Goal: Communication & Community: Answer question/provide support

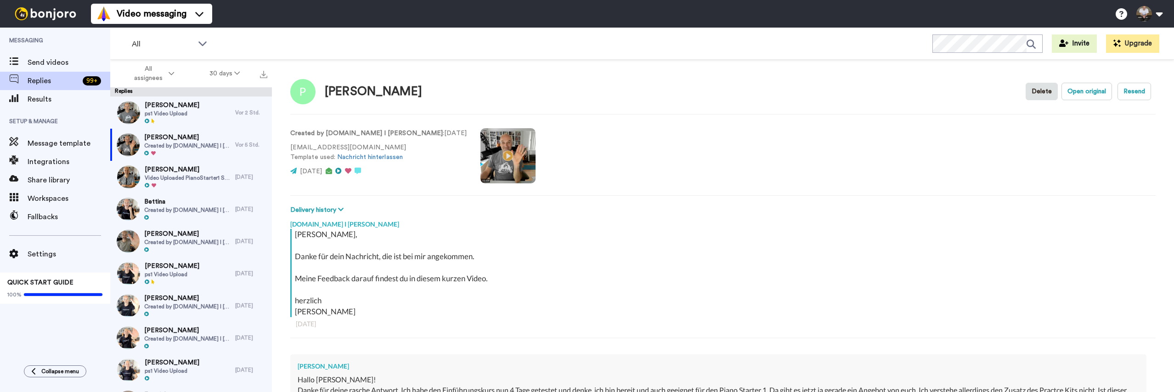
scroll to position [148, 0]
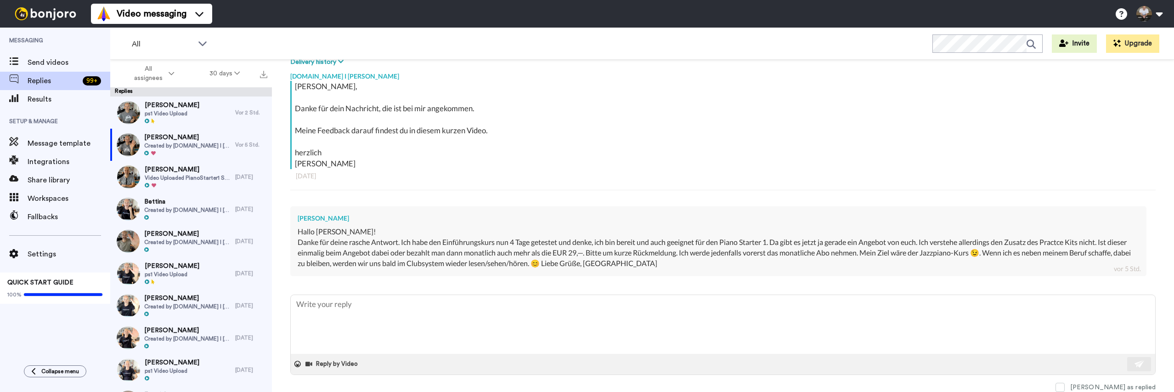
type textarea "x"
click at [438, 312] on textarea at bounding box center [723, 324] width 864 height 59
type textarea "H"
type textarea "x"
type textarea "Ha"
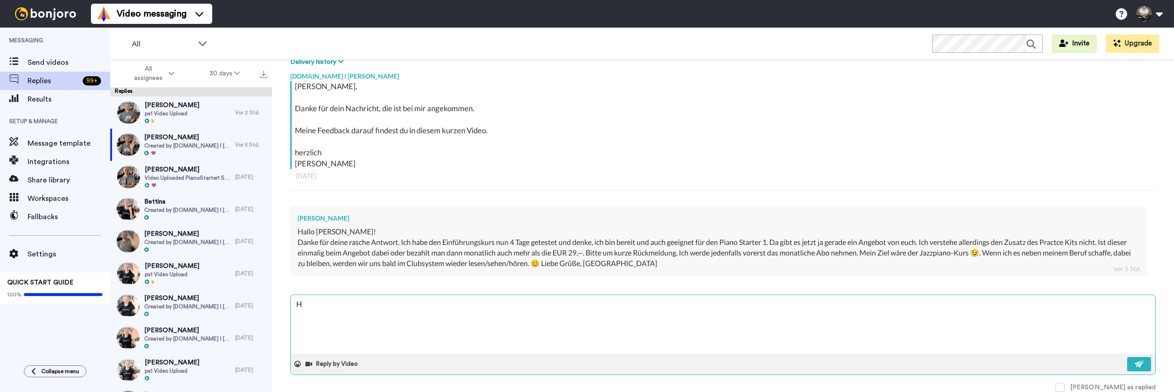
type textarea "x"
type textarea "Hal"
type textarea "x"
type textarea "Hall"
type textarea "x"
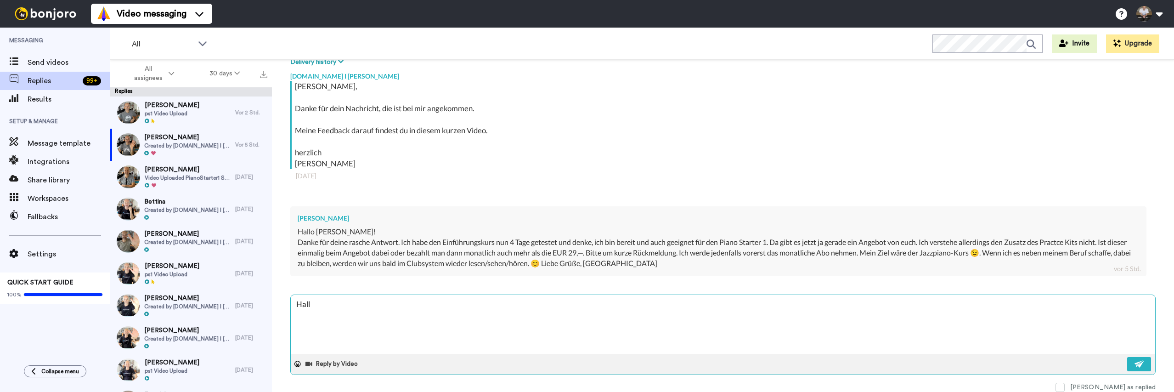
type textarea "Hallo"
type textarea "x"
type textarea "Hallo"
type textarea "x"
type textarea "Hallo a"
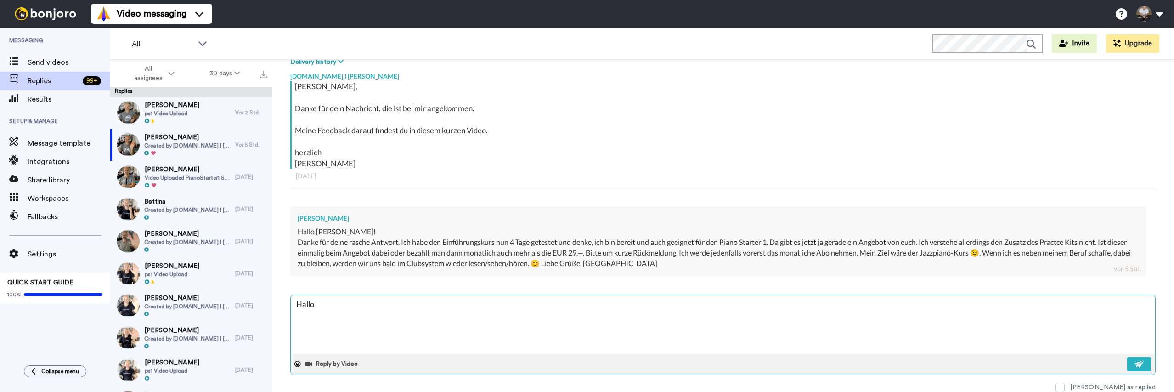
type textarea "x"
type textarea "Hallo"
type textarea "x"
type textarea "Hallo P"
type textarea "x"
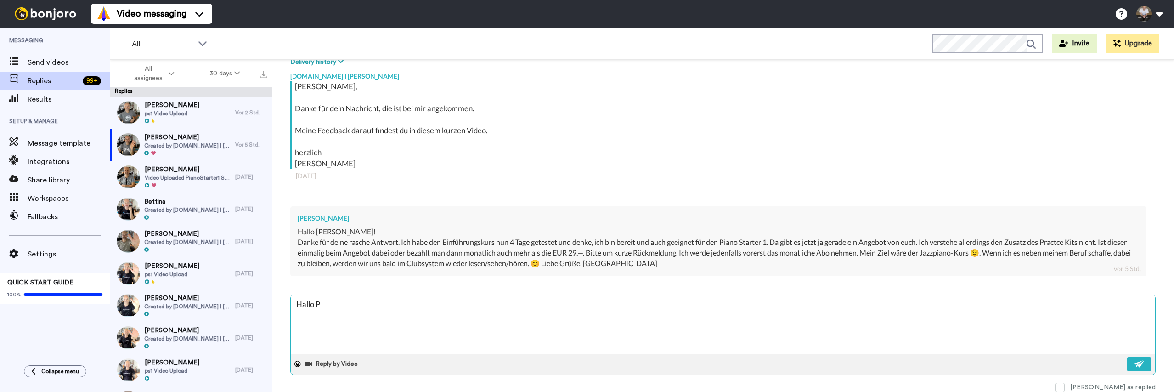
type textarea "Hallo Pa"
type textarea "x"
type textarea "Hallo Pae"
type textarea "x"
type textarea "Hallo Paet"
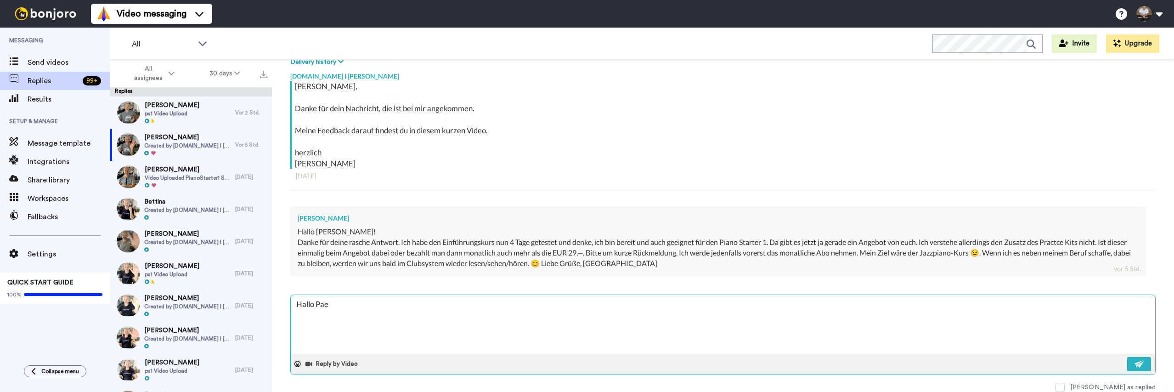
type textarea "x"
type textarea "Hallo Paetr"
type textarea "x"
type textarea "Hallo Paetra"
type textarea "x"
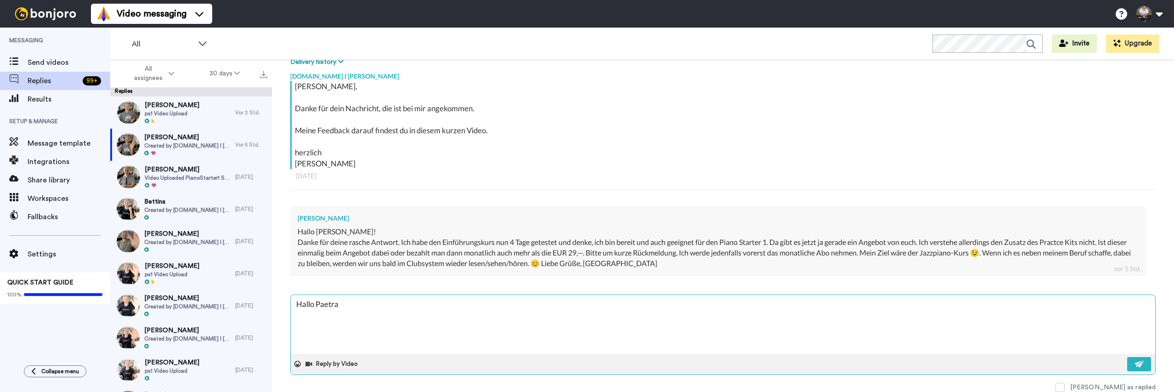
type textarea "Hallo Paetra,"
type textarea "x"
type textarea "Hallo Paetra,"
type textarea "x"
type textarea "Hallo Paetra,"
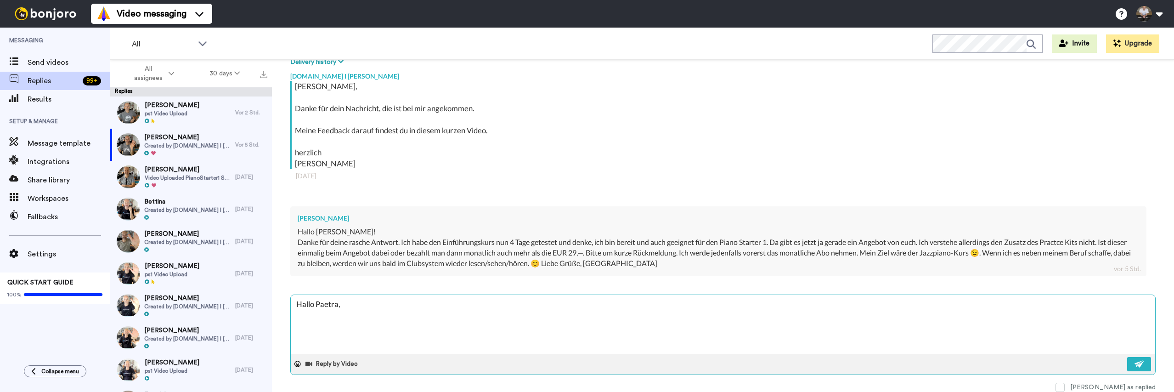
type textarea "x"
type textarea "Hallo Paetra"
type textarea "x"
type textarea "Hallo Paetr"
type textarea "x"
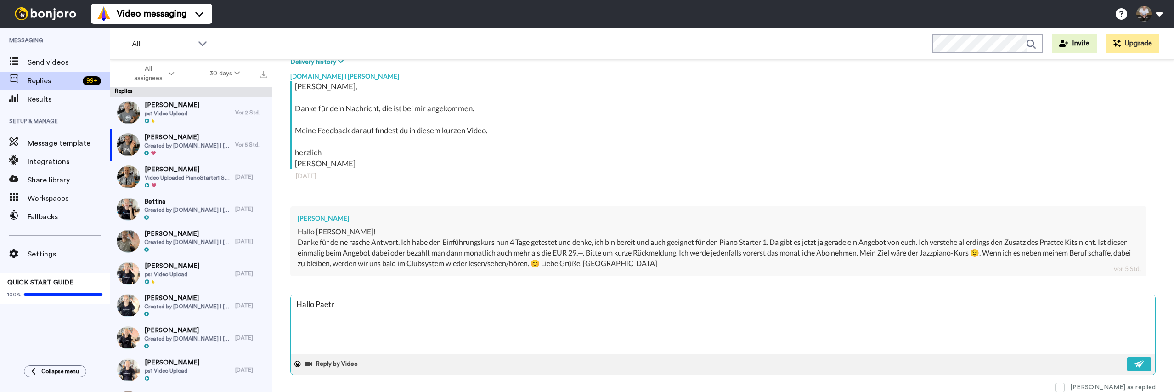
type textarea "Hallo Paet"
type textarea "x"
type textarea "Hallo Pae"
type textarea "x"
type textarea "Hallo Pa"
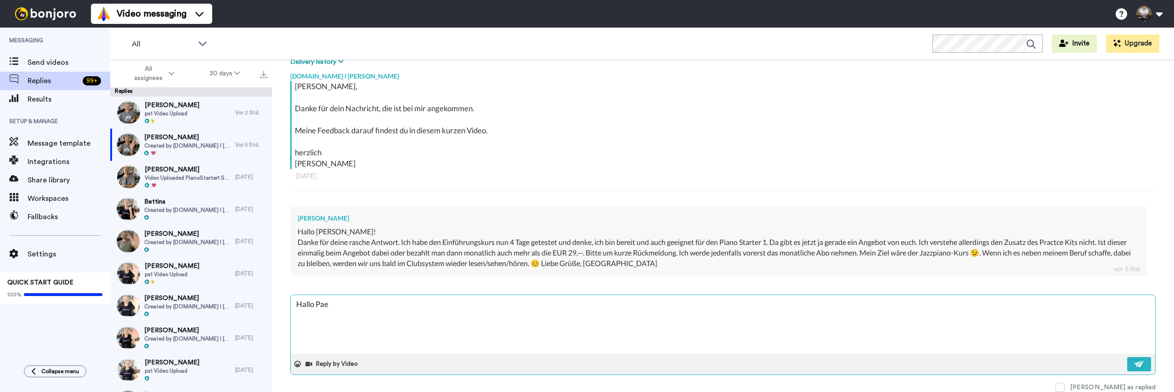
type textarea "x"
type textarea "Hallo P"
type textarea "x"
type textarea "Hallo Pe"
type textarea "x"
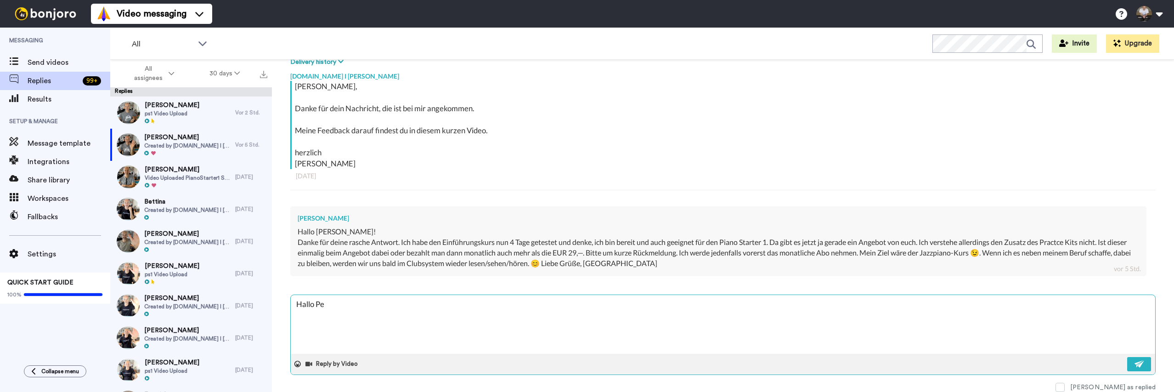
type textarea "Hallo Pet"
type textarea "x"
type textarea "Hallo Petr"
type textarea "x"
type textarea "Hallo Petra"
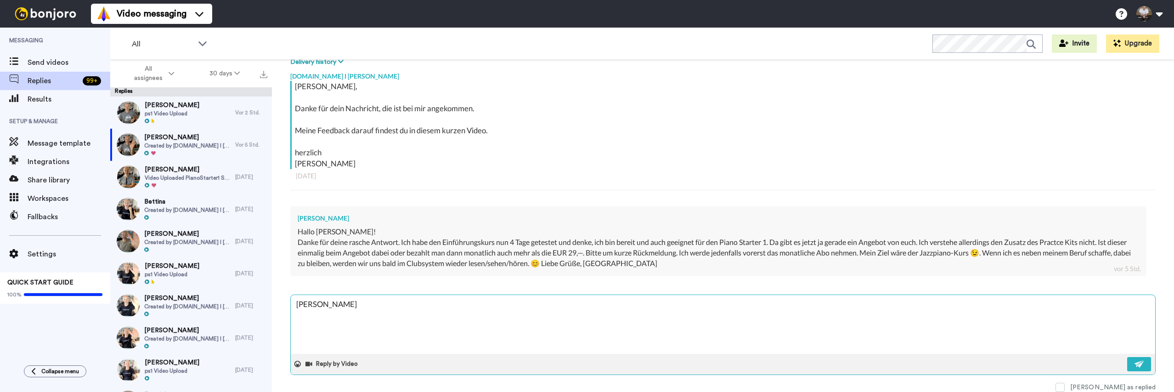
type textarea "x"
type textarea "Hallo Petra,"
type textarea "x"
type textarea "Hallo Petra,"
type textarea "x"
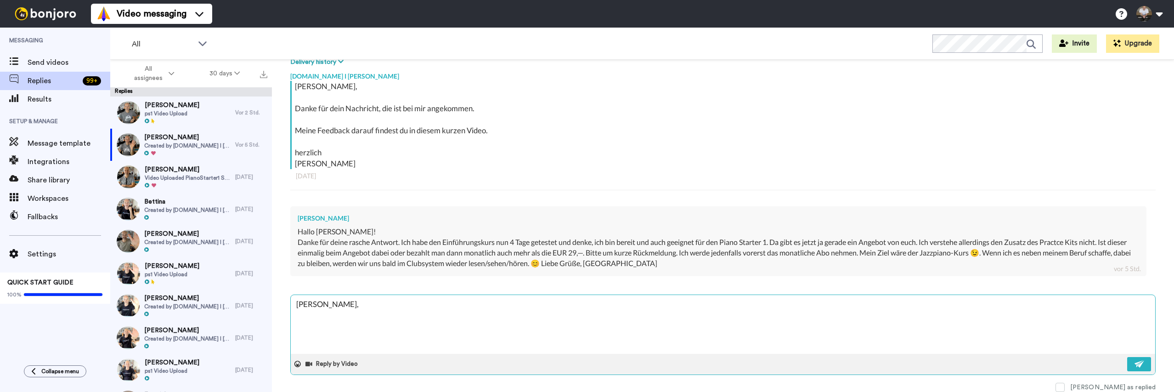
type textarea "Hallo Petra, e"
type textarea "x"
type textarea "Hallo Petra, er"
type textarea "x"
type textarea "Hallo Petra, er"
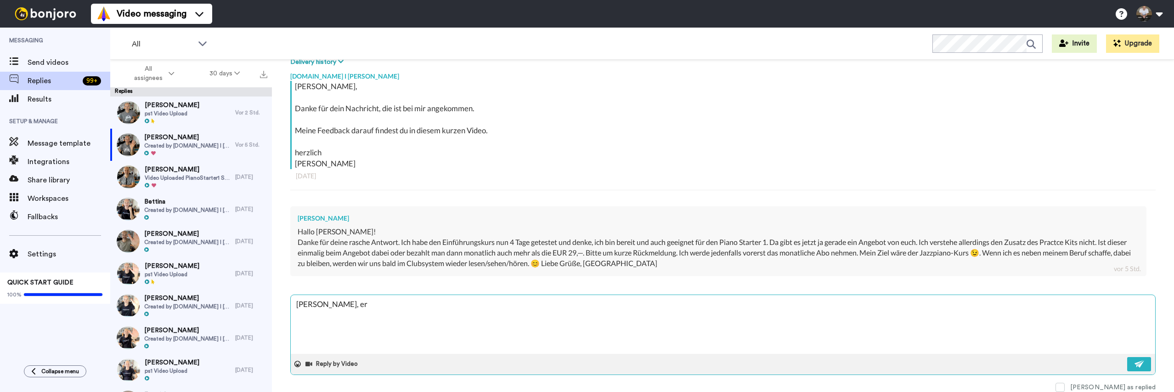
type textarea "x"
type textarea "Hallo Petra, er"
type textarea "x"
type textarea "Hallo Petra, e"
type textarea "x"
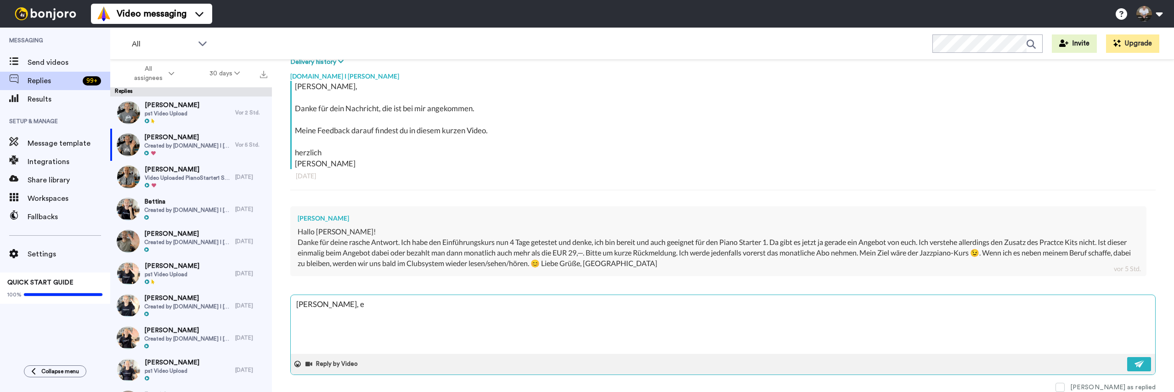
type textarea "Hallo Petra,"
type textarea "x"
type textarea "Hallo Petra, d"
type textarea "x"
type textarea "Hallo Petra, de"
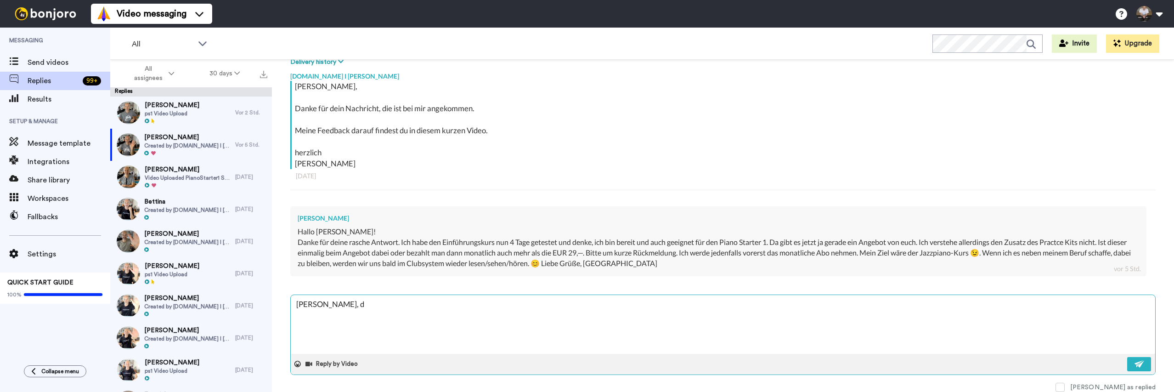
type textarea "x"
type textarea "Hallo Petra, der"
type textarea "x"
type textarea "Hallo Petra, der"
type textarea "x"
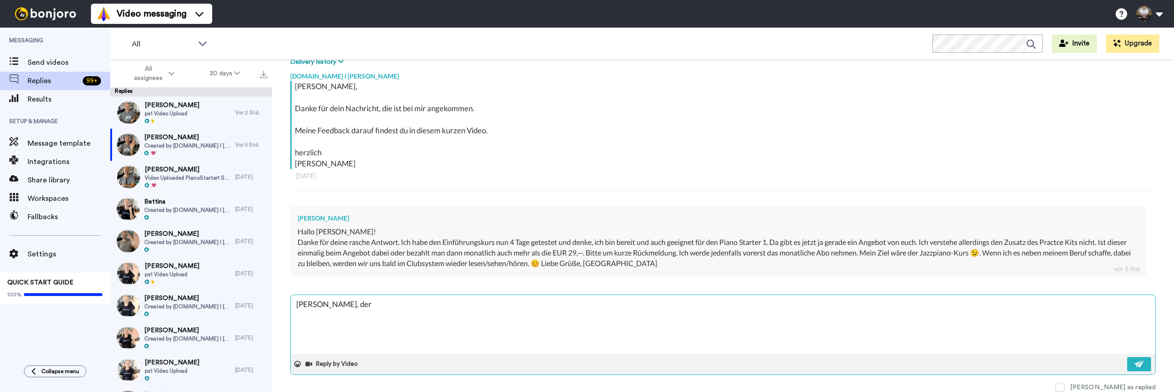
type textarea "Hallo Petra, der Z"
type textarea "x"
type textarea "Hallo Petra, der Zu"
type textarea "x"
type textarea "Hallo Petra, der Zus"
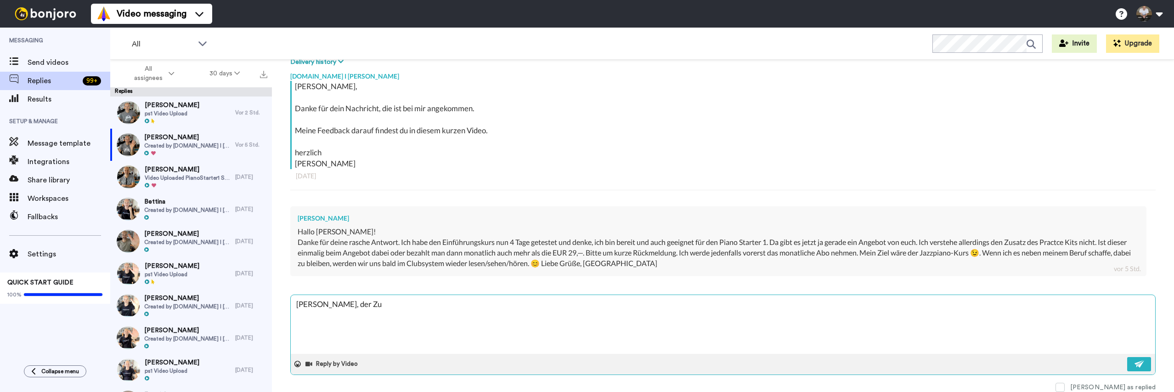
type textarea "x"
type textarea "Hallo Petra, der Zusa"
type textarea "x"
type textarea "Hallo Petra, der Zusat"
type textarea "x"
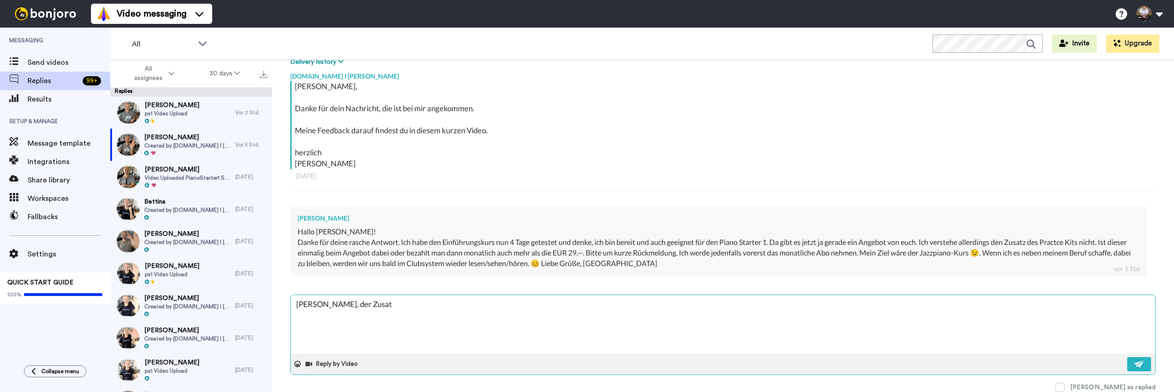
type textarea "Hallo Petra, der Zusatu"
type textarea "x"
type textarea "Hallo Petra, der Zusatuk"
type textarea "x"
type textarea "Hallo Petra, der Zusatuku"
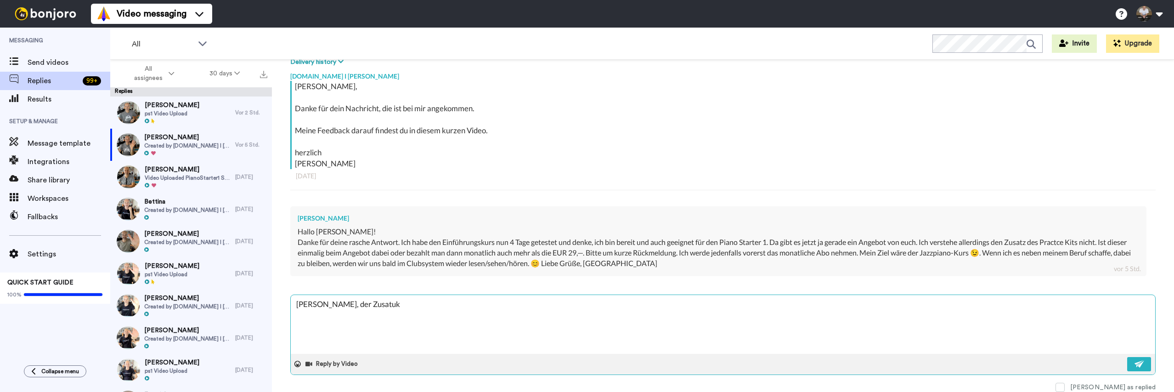
type textarea "x"
type textarea "Hallo Petra, der Zusatukur"
type textarea "x"
type textarea "Hallo Petra, der Zusatuku"
type textarea "x"
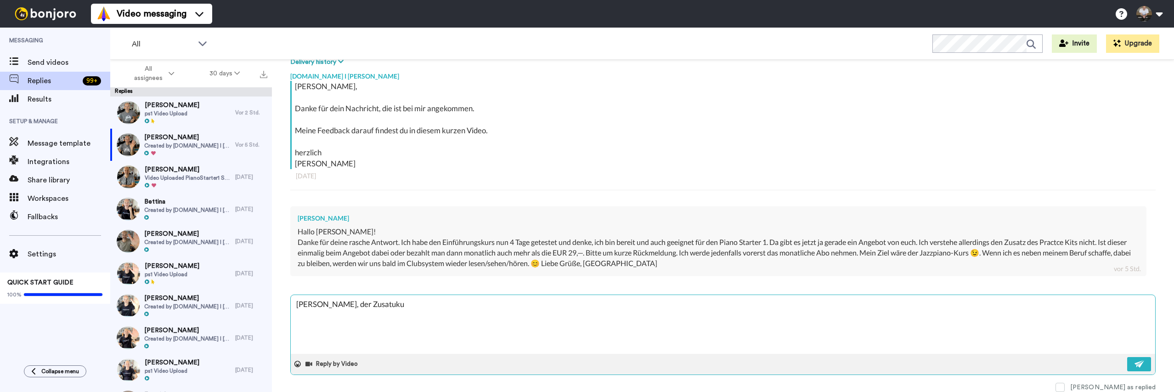
type textarea "Hallo Petra, der Zusatuk"
type textarea "x"
type textarea "Hallo Petra, der Zusatu"
type textarea "x"
type textarea "Hallo Petra, der Zusat"
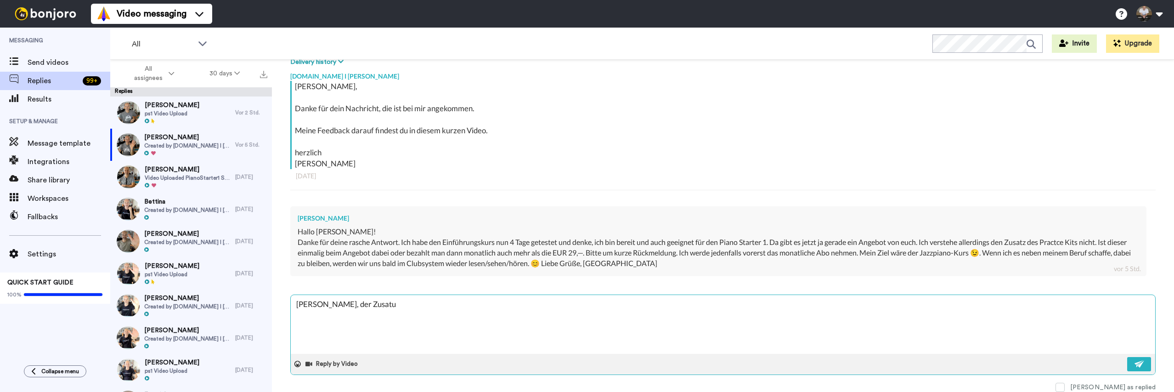
type textarea "x"
type textarea "Hallo Petra, der Zusa"
type textarea "x"
type textarea "Hallo Petra, der Zusat"
type textarea "x"
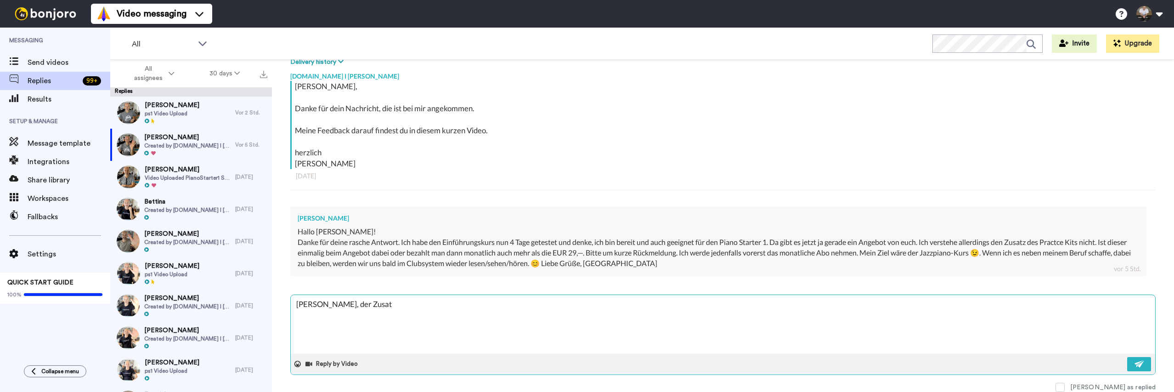
type textarea "Hallo Petra, der Zusatz"
type textarea "x"
type textarea "Hallo Petra, der Zusatzk"
type textarea "x"
type textarea "Hallo Petra, der Zusatzku"
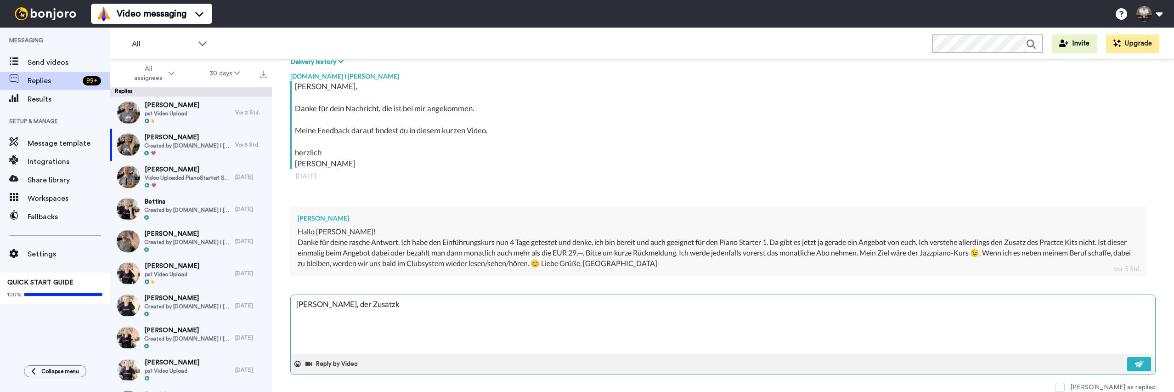
type textarea "x"
type textarea "Hallo Petra, der Zusatzkur"
type textarea "x"
type textarea "Hallo Petra, der Zusatzkurs"
type textarea "x"
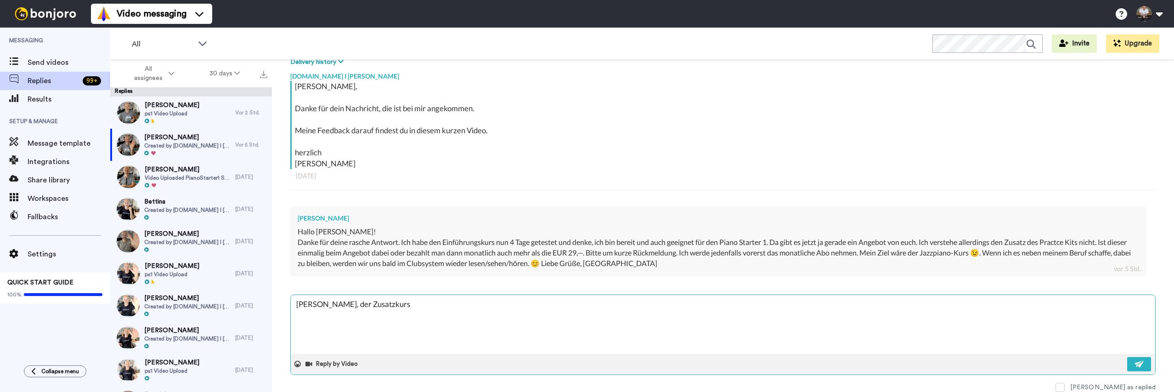
type textarea "Hallo Petra, der Zusatzkurs"
type textarea "x"
type textarea "Hallo Petra, der Zusatzkurs ""
type textarea "x"
type textarea "Hallo Petra, der Zusatzkurs "P"
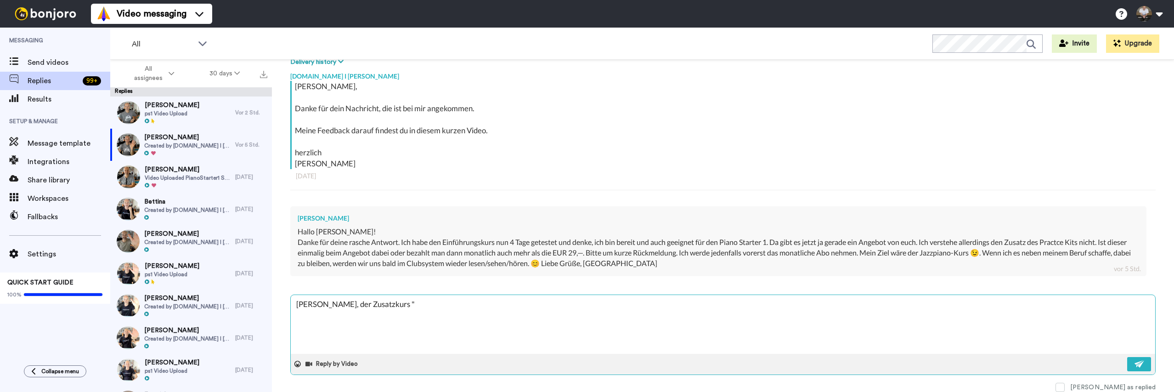
type textarea "x"
type textarea "Hallo Petra, der Zusatzkurs "Pr"
type textarea "x"
type textarea "Hallo Petra, der Zusatzkurs "Pra"
type textarea "x"
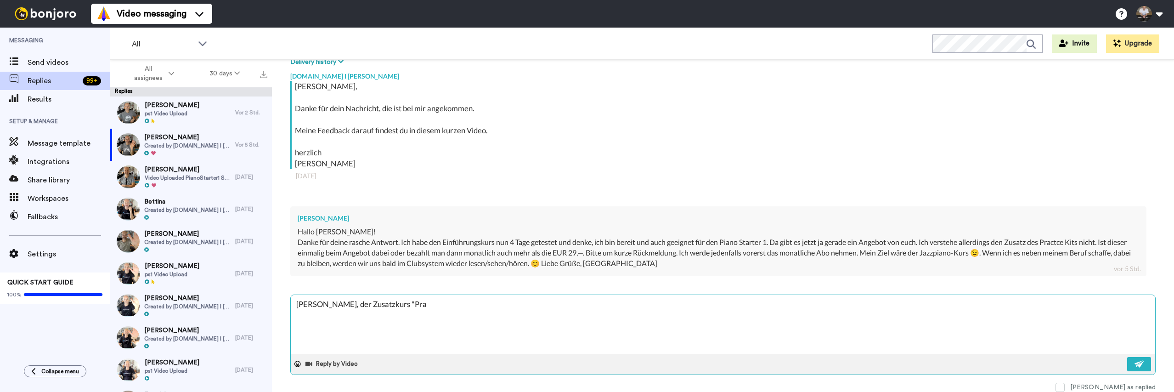
type textarea "Hallo Petra, der Zusatzkurs "Prac"
type textarea "x"
type textarea "Hallo Petra, der Zusatzkurs "Pract"
type textarea "x"
type textarea "Hallo Petra, der Zusatzkurs "Practi"
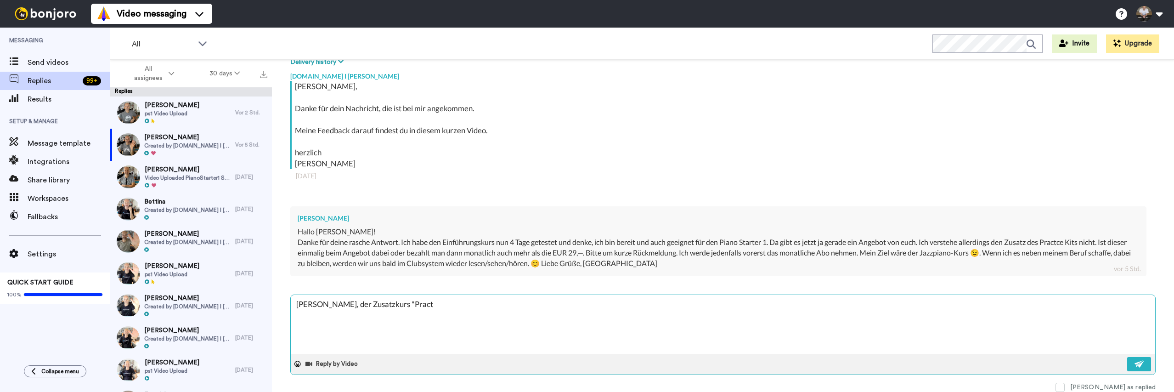
type textarea "x"
type textarea "Hallo Petra, der Zusatzkurs "Practic"
type textarea "x"
type textarea "Hallo Petra, der Zusatzkurs "Practice"
type textarea "x"
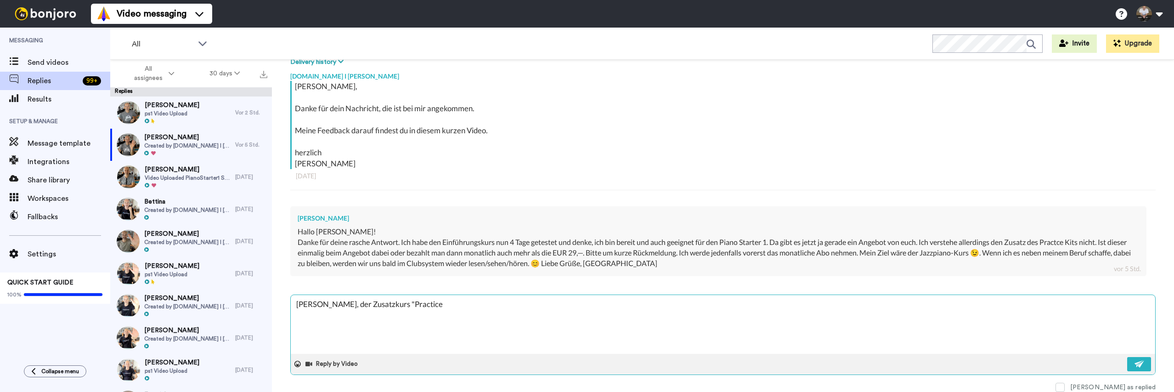
type textarea "Hallo Petra, der Zusatzkurs "Practice"
type textarea "x"
type textarea "Hallo Petra, der Zusatzkurs "Practice K"
type textarea "x"
type textarea "Hallo Petra, der Zusatzkurs "Practice Ki"
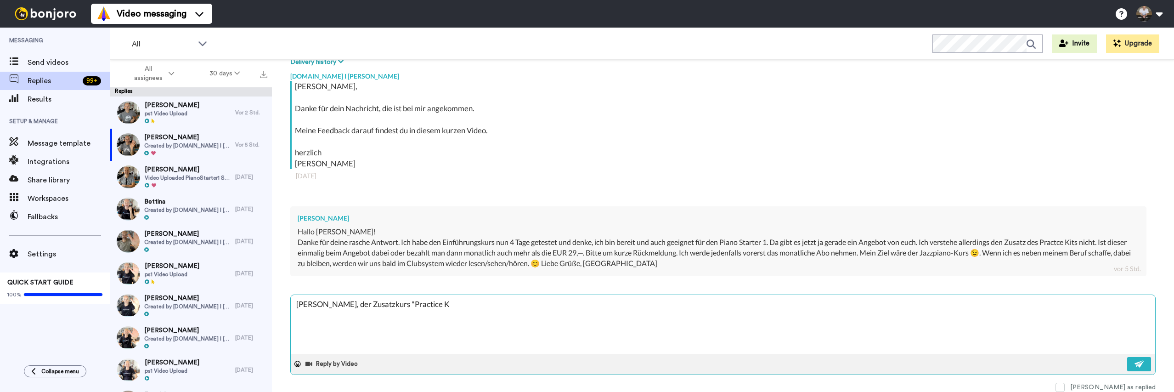
type textarea "x"
type textarea "Hallo Petra, der Zusatzkurs "Practice Kit"
type textarea "x"
type textarea "Hallo Petra, der Zusatzkurs "Practice Kit""
type textarea "x"
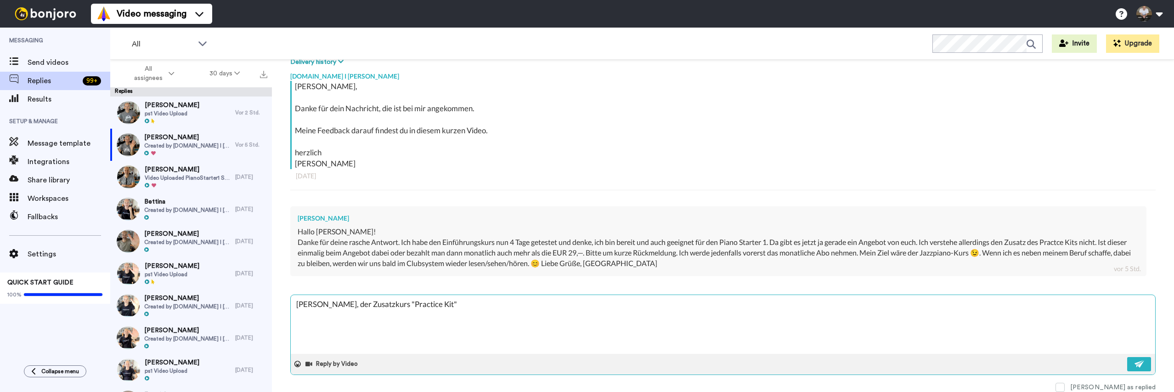
type textarea "Hallo Petra, der Zusatzkurs "Practice Kit""
type textarea "x"
type textarea "Hallo Petra, der Zusatzkurs "Practice Kit" g"
type textarea "x"
type textarea "Hallo Petra, der Zusatzkurs "Practice Kit" ge"
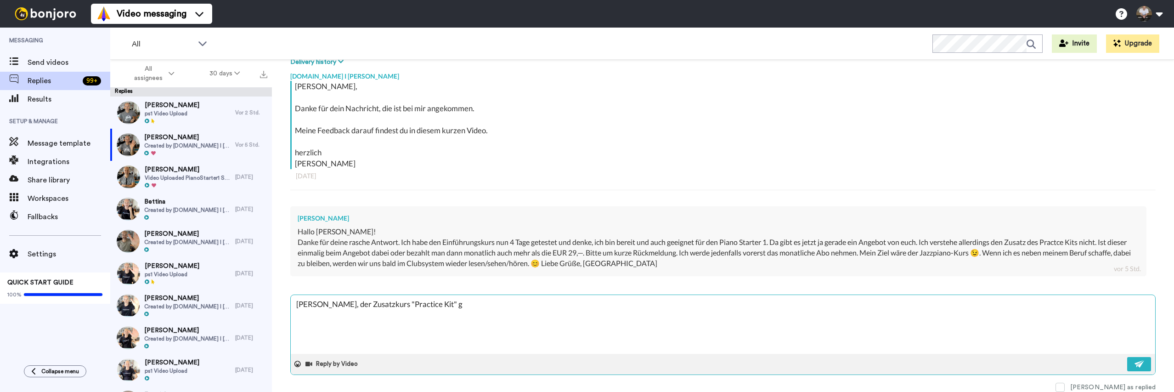
type textarea "x"
type textarea "Hallo Petra, der Zusatzkurs "Practice Kit" geh"
type textarea "x"
type textarea "Hallo Petra, der Zusatzkurs "Practice Kit" geht"
type textarea "x"
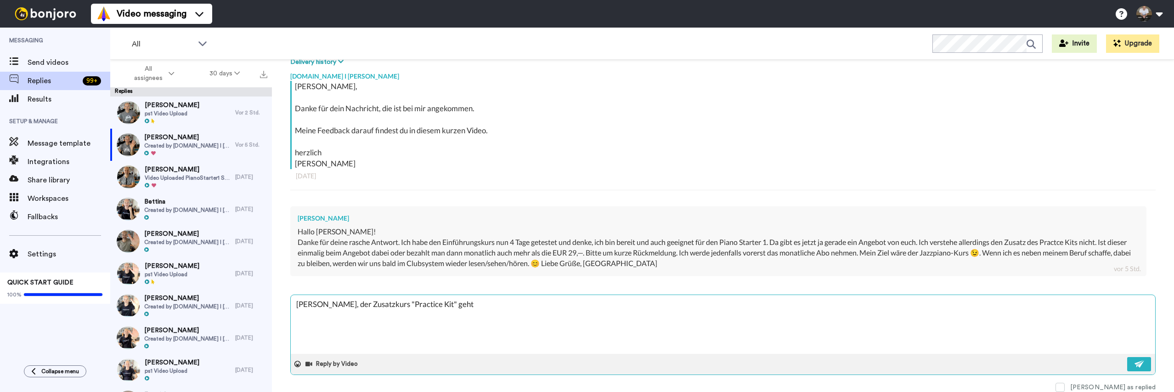
type textarea "Hallo Petra, der Zusatzkurs "Practice Kit" geht"
type textarea "x"
type textarea "Hallo Petra, der Zusatzkurs "Practice Kit" geht e"
type textarea "x"
type textarea "Hallo Petra, der Zusatzkurs "Practice Kit" geht ei"
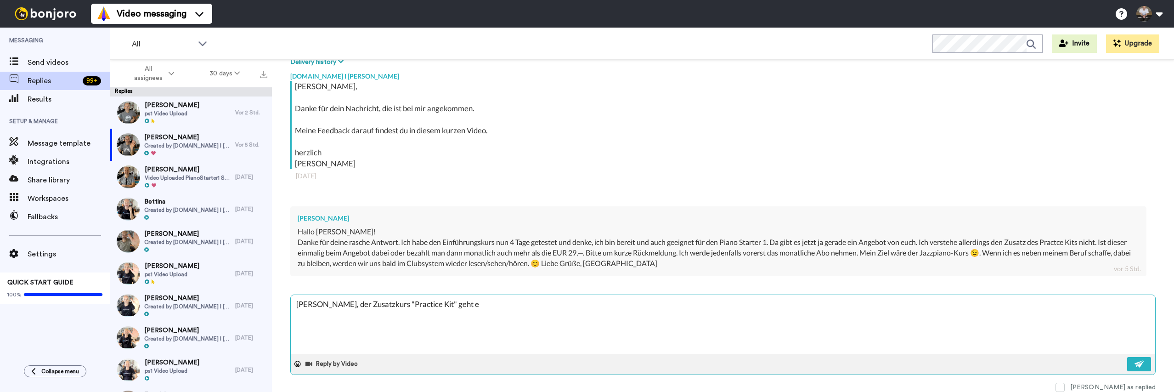
type textarea "x"
type textarea "Hallo Petra, der Zusatzkurs "Practice Kit" geht ein"
type textarea "x"
type textarea "Hallo Petra, der Zusatzkurs "Practice Kit" geht einf"
type textarea "x"
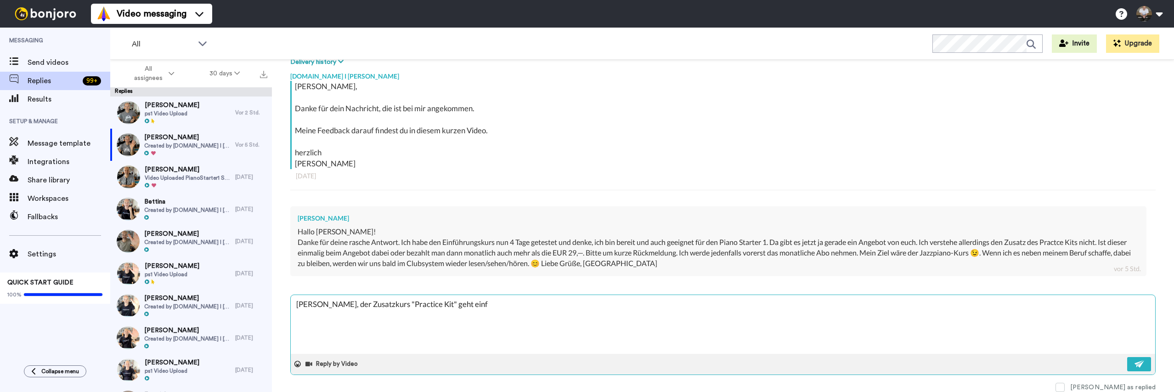
type textarea "Hallo Petra, der Zusatzkurs "Practice Kit" geht einfa"
type textarea "x"
type textarea "Hallo Petra, der Zusatzkurs "Practice Kit" geht einfac"
type textarea "x"
type textarea "Hallo Petra, der Zusatzkurs "Practice Kit" geht einfach"
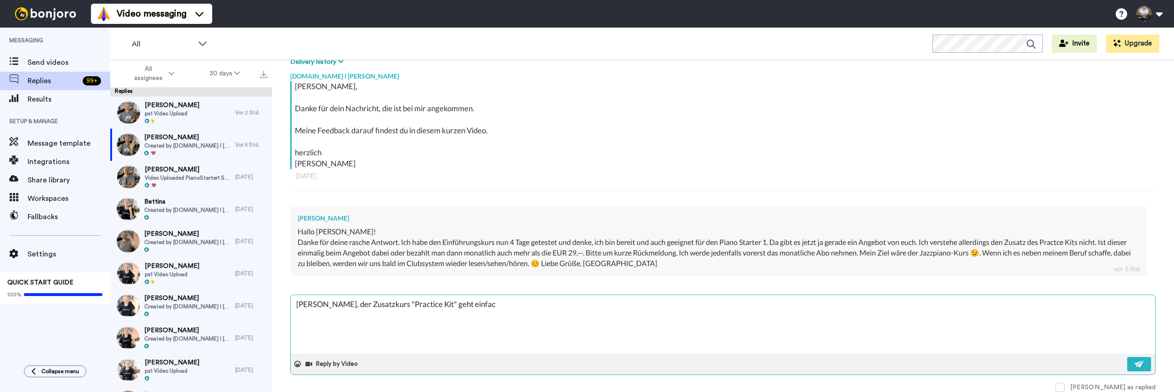
type textarea "x"
type textarea "Hallo Petra, der Zusatzkurs "Practice Kit" geht einfach"
type textarea "x"
type textarea "Hallo Petra, der Zusatzkurs "Practice Kit" geht einfach n"
type textarea "x"
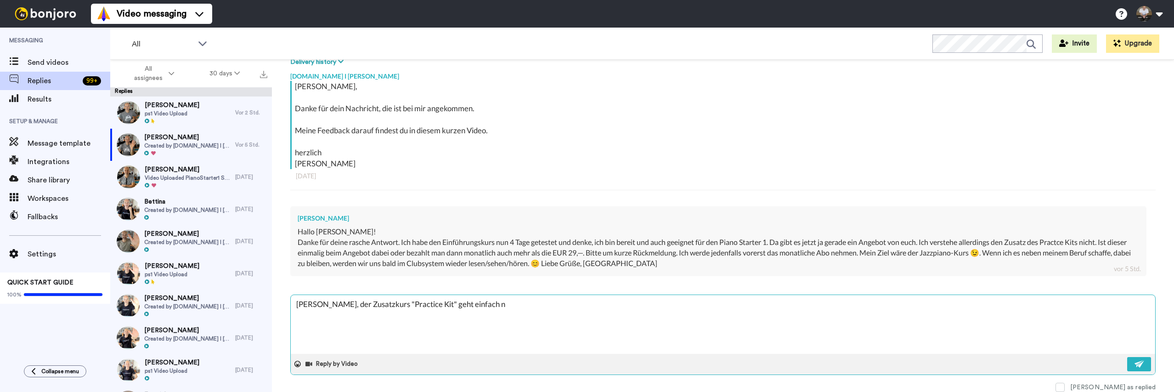
type textarea "Hallo Petra, der Zusatzkurs "Practice Kit" geht einfach no"
type textarea "x"
type textarea "Hallo Petra, der Zusatzkurs "Practice Kit" geht einfach noc"
type textarea "x"
type textarea "Hallo Petra, der Zusatzkurs "Practice Kit" geht einfach noch"
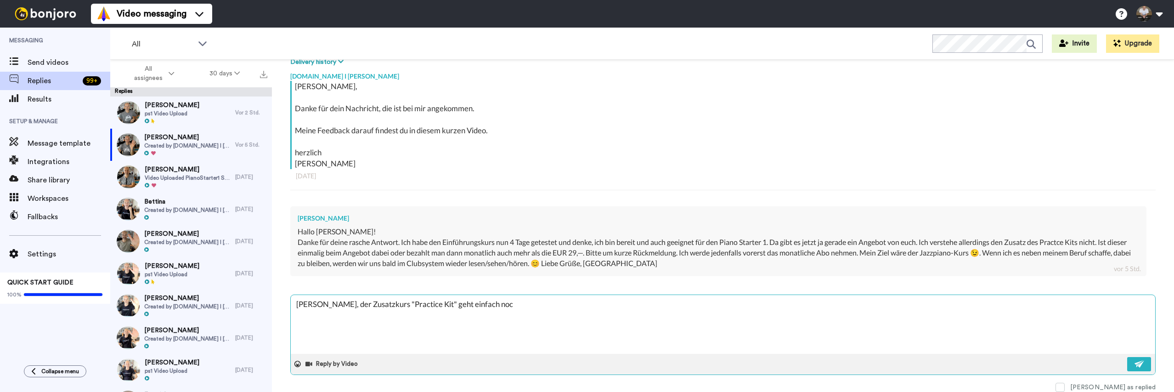
type textarea "x"
type textarea "Hallo Petra, der Zusatzkurs "Practice Kit" geht einfach noch"
type textarea "x"
type textarea "Hallo Petra, der Zusatzkurs "Practice Kit" geht einfach noch"
type textarea "x"
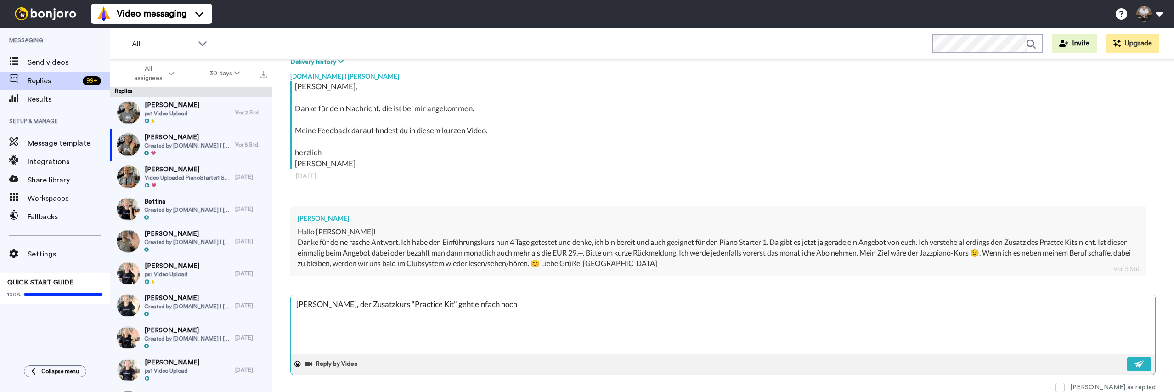
type textarea "Hallo Petra, der Zusatzkurs "Practice Kit" geht einfach noc"
type textarea "x"
type textarea "Hallo Petra, der Zusatzkurs "Practice Kit" geht einfach no"
type textarea "x"
type textarea "Hallo Petra, der Zusatzkurs "Practice Kit" geht einfach n"
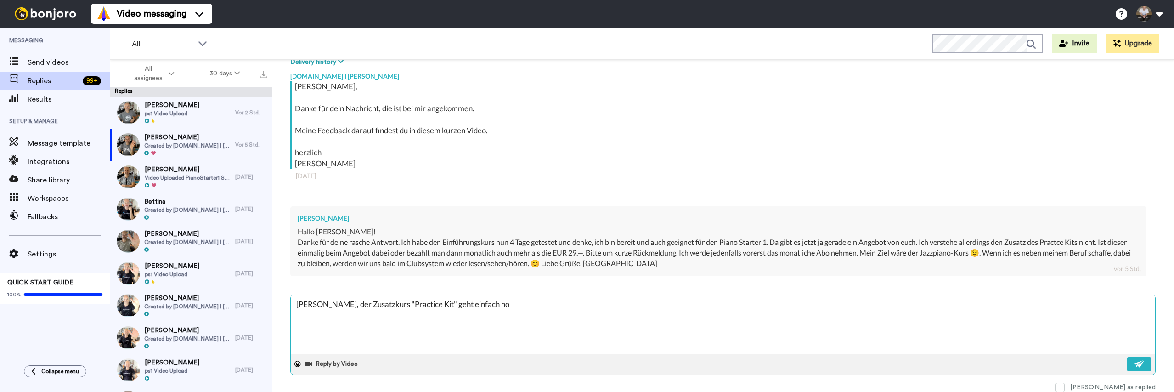
type textarea "x"
type textarea "Hallo Petra, der Zusatzkurs "Practice Kit" geht einfach"
type textarea "x"
type textarea "Hallo Petra, der Zusatzkurs "Practice Kit" geht einfach"
type textarea "x"
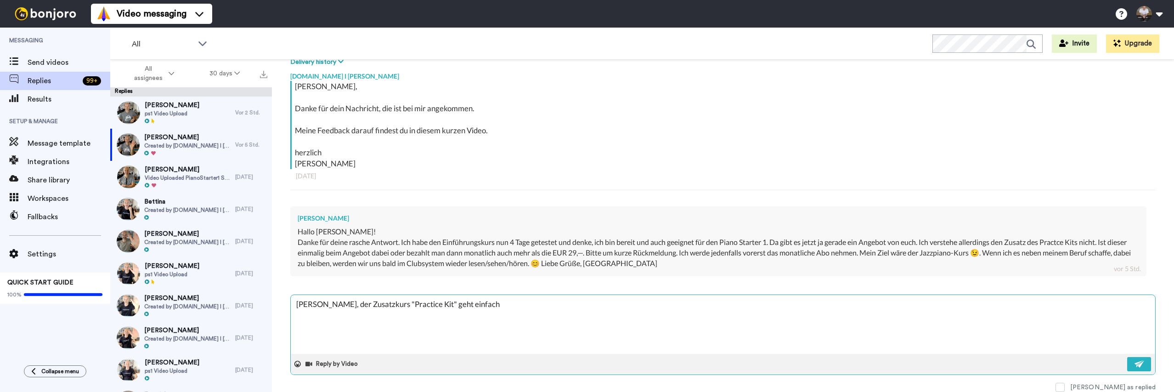
type textarea "Hallo Petra, der Zusatzkurs "Practice Kit" geht einfac"
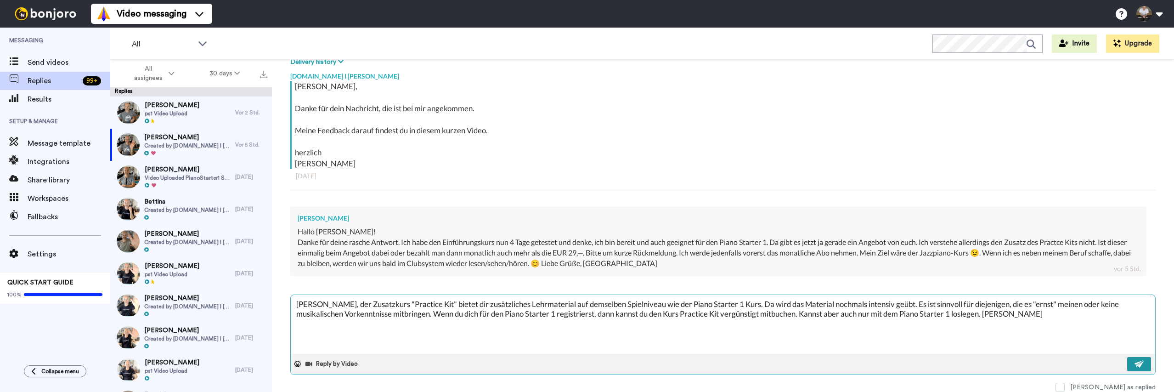
click at [1141, 361] on img at bounding box center [1140, 363] width 10 height 7
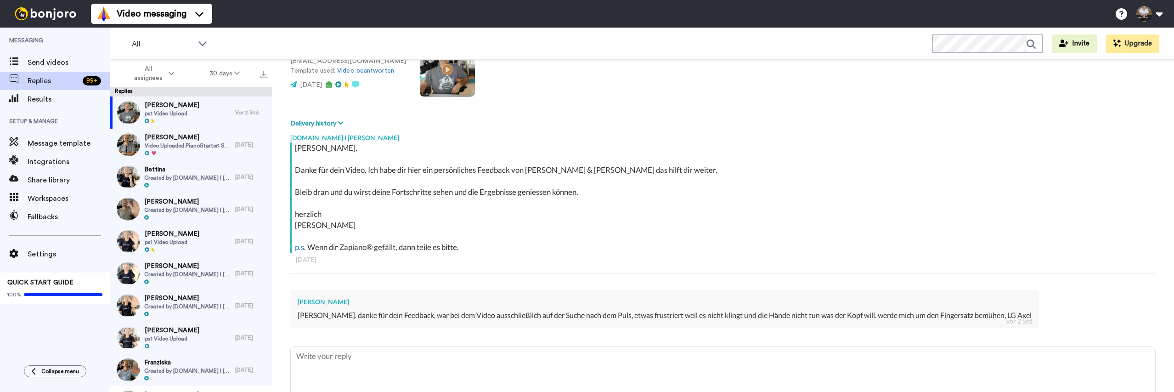
scroll to position [139, 0]
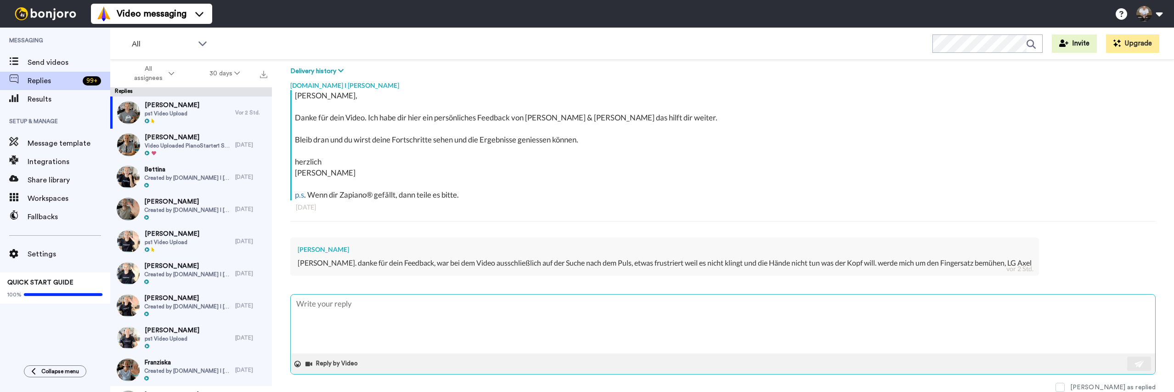
click at [474, 317] on textarea at bounding box center [723, 323] width 864 height 59
type textarea "A"
type textarea "x"
type textarea "Al"
type textarea "x"
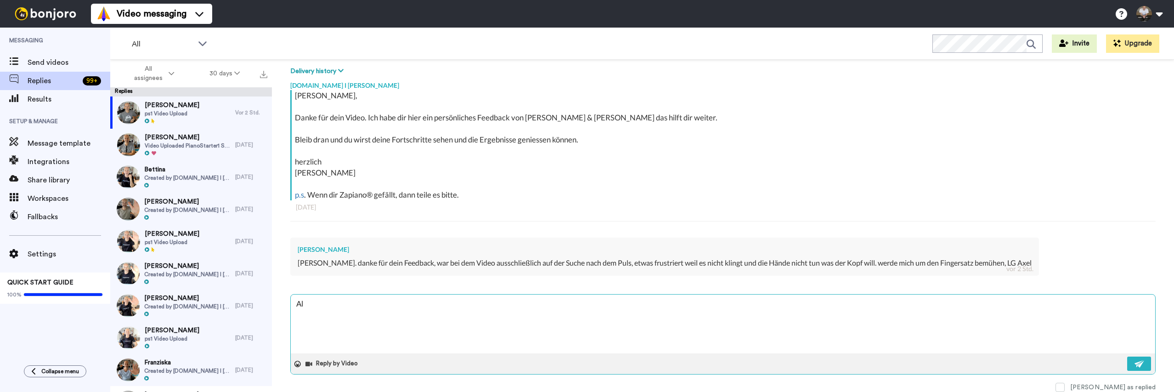
type textarea "All"
type textarea "x"
type textarea "Alle"
type textarea "x"
type textarea "Alle"
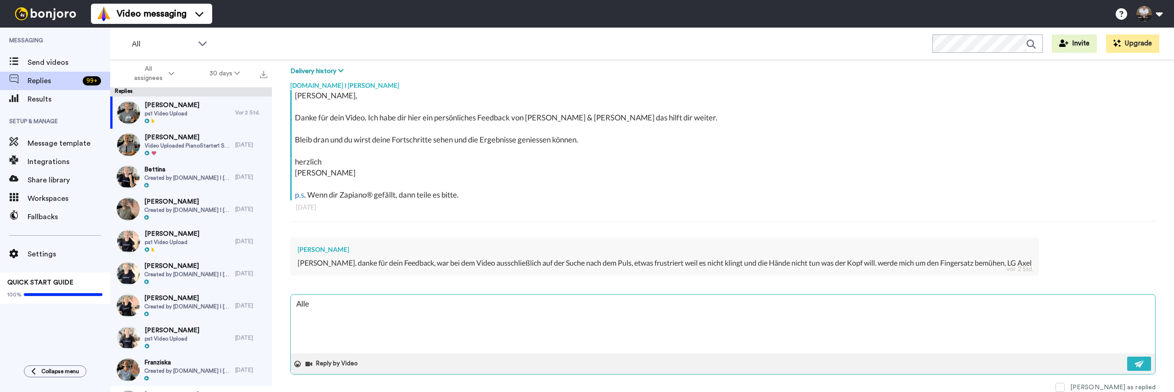
type textarea "x"
type textarea "Alle"
type textarea "x"
type textarea "Alles"
type textarea "x"
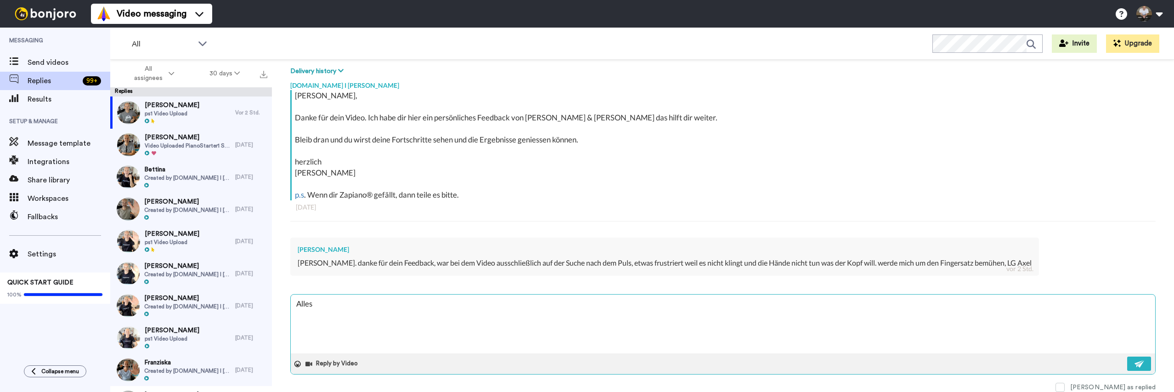
type textarea "Alles"
type textarea "x"
type textarea "Alles g"
type textarea "x"
type textarea "Alles gu"
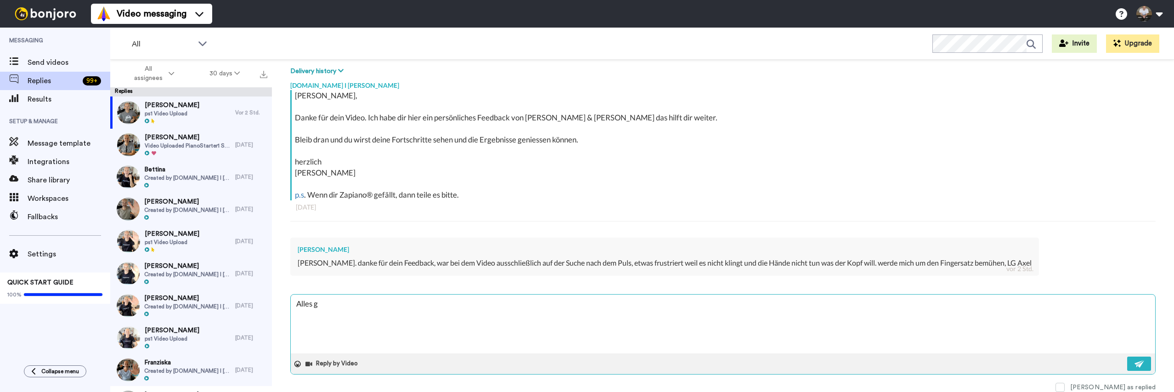
type textarea "x"
type textarea "Alles gut"
type textarea "x"
type textarea "Alles gut"
type textarea "x"
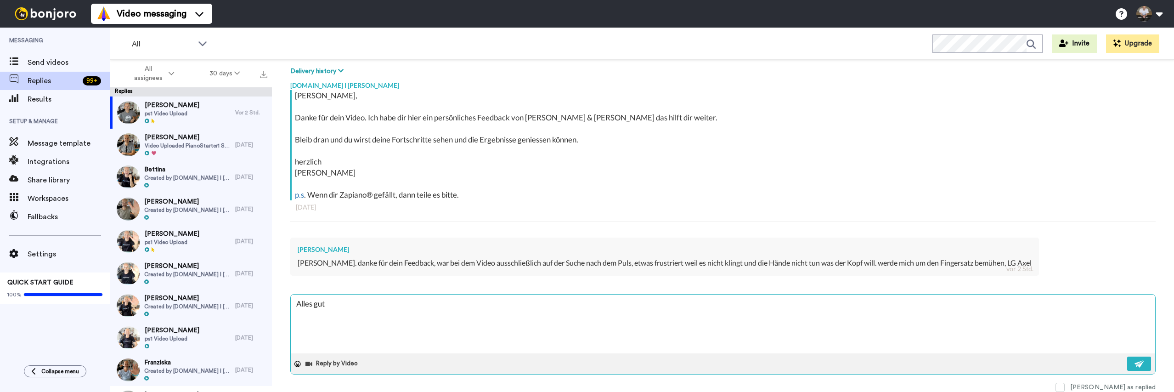
type textarea "Alles gut A"
type textarea "x"
type textarea "Alles gut Ax"
type textarea "x"
type textarea "Alles gut Axe"
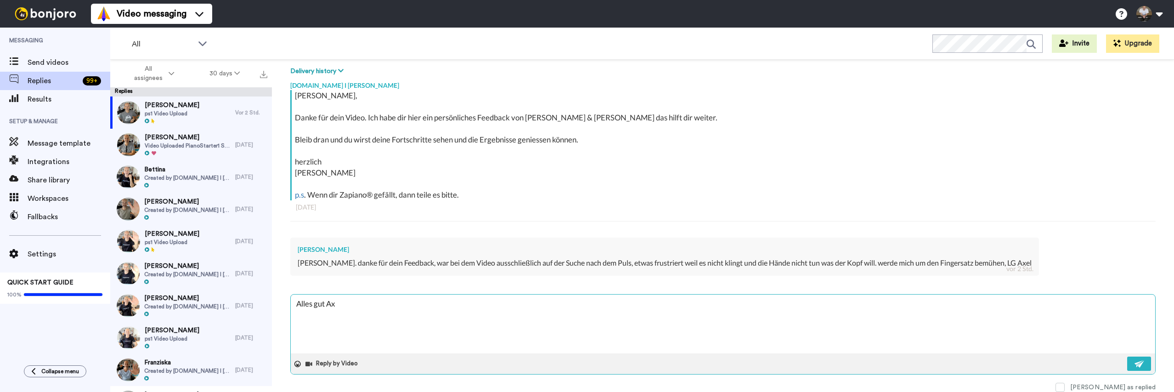
type textarea "x"
type textarea "Alles gut Axel"
type textarea "x"
type textarea "Alles gut Axel,"
type textarea "x"
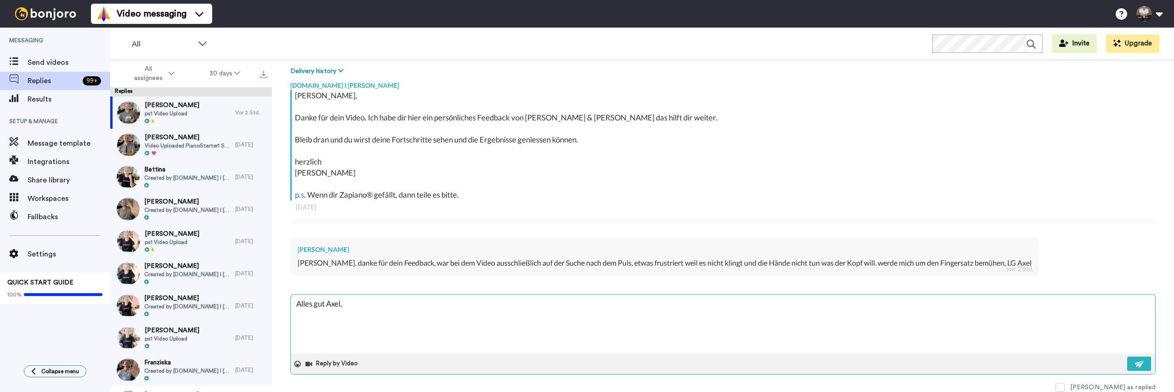
type textarea "Alles gut Axel,"
type textarea "x"
type textarea "Alles gut Axel, b"
type textarea "x"
type textarea "Alles gut Axel, bl"
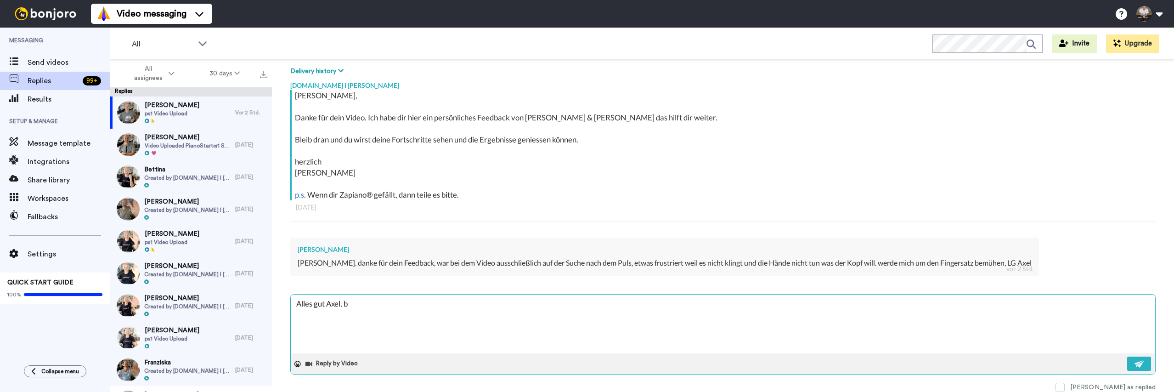
type textarea "x"
type textarea "Alles gut Axel, ble"
type textarea "x"
type textarea "Alles gut Axel, blei"
type textarea "x"
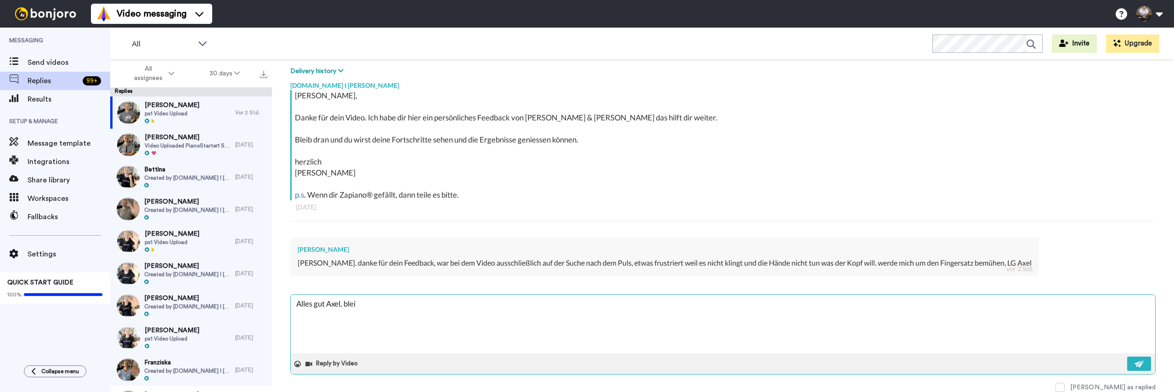
type textarea "Alles gut Axel, bleib"
type textarea "x"
type textarea "Alles gut Axel, bleib"
type textarea "x"
type textarea "Alles gut Axel, bleib e"
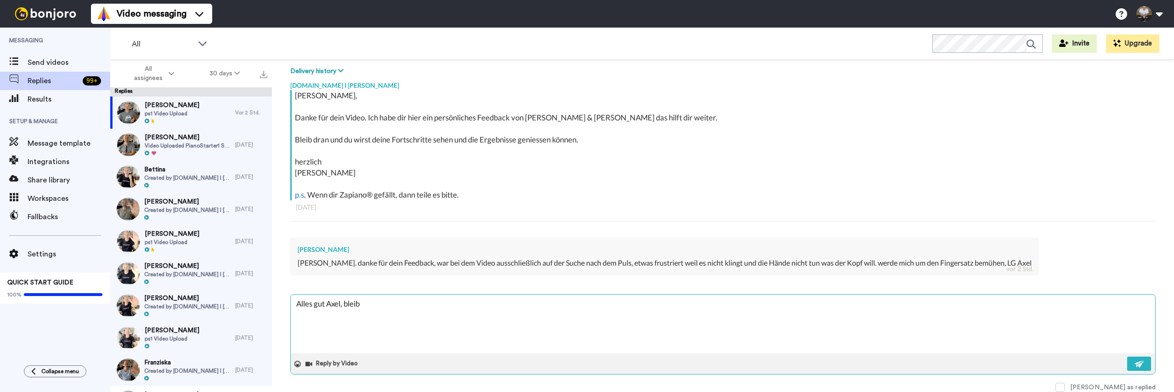
type textarea "x"
type textarea "Alles gut Axel, bleib ei"
type textarea "x"
type textarea "Alles gut Axel, bleib ein"
type textarea "x"
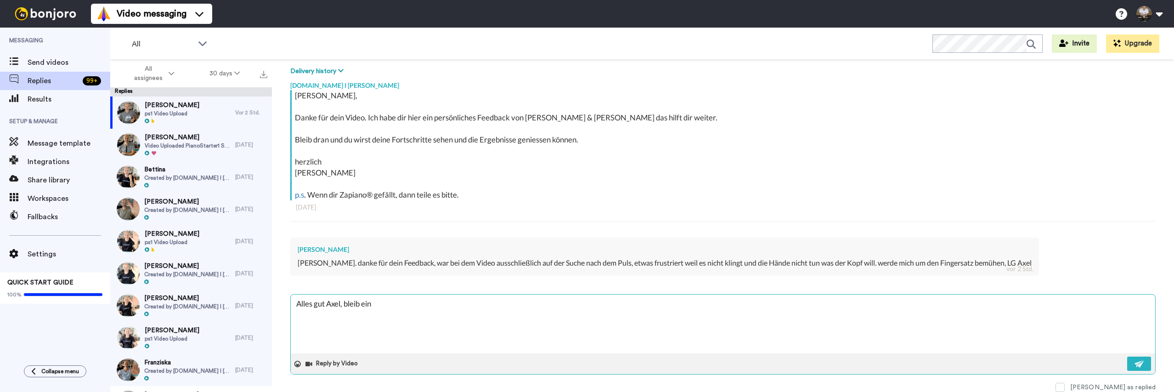
type textarea "Alles gut Axel, bleib einf"
type textarea "x"
type textarea "Alles gut Axel, bleib einfa"
type textarea "x"
type textarea "Alles gut Axel, bleib einfac"
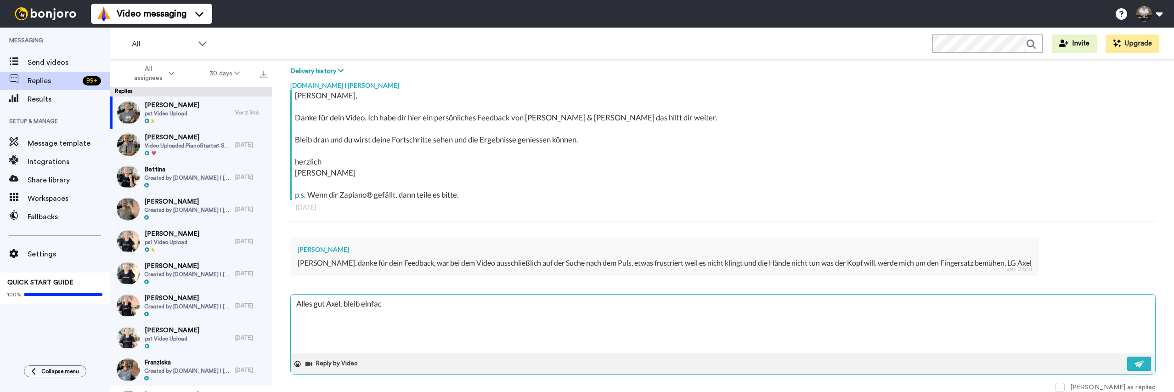
type textarea "x"
type textarea "Alles gut Axel, bleib einfach"
type textarea "x"
type textarea "Alles gut Axel, bleib einfach"
type textarea "x"
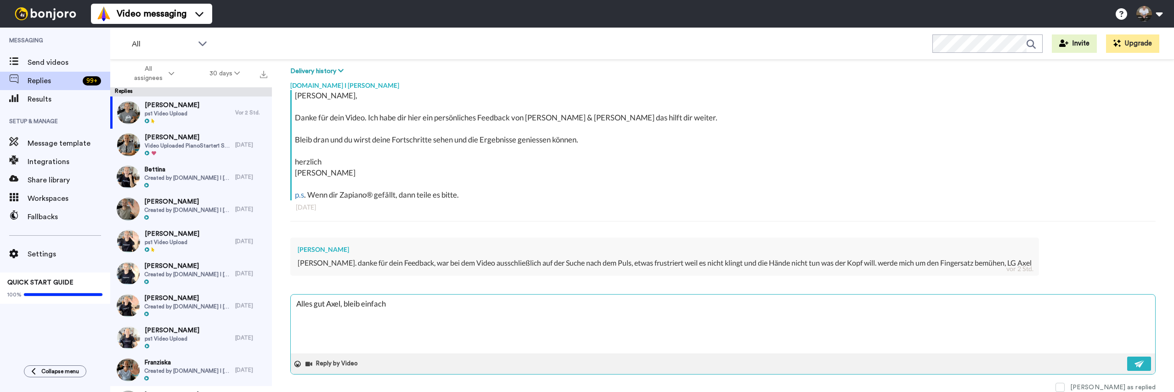
type textarea "Alles gut Axel, bleib einfach d"
type textarea "x"
type textarea "Alles gut Axel, bleib einfach dr"
type textarea "x"
type textarea "Alles gut Axel, bleib einfach dra"
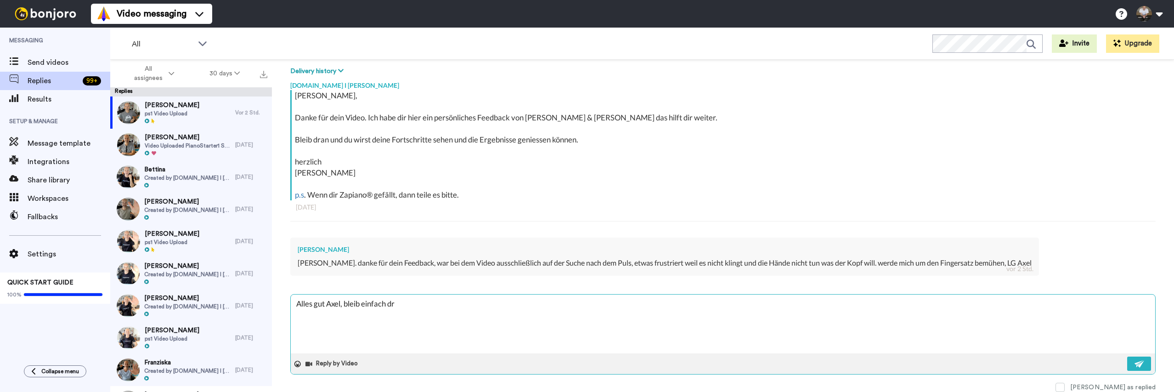
type textarea "x"
type textarea "Alles gut Axel, bleib einfach dran"
type textarea "x"
type textarea "Alles gut Axel, bleib einfach dran"
type textarea "x"
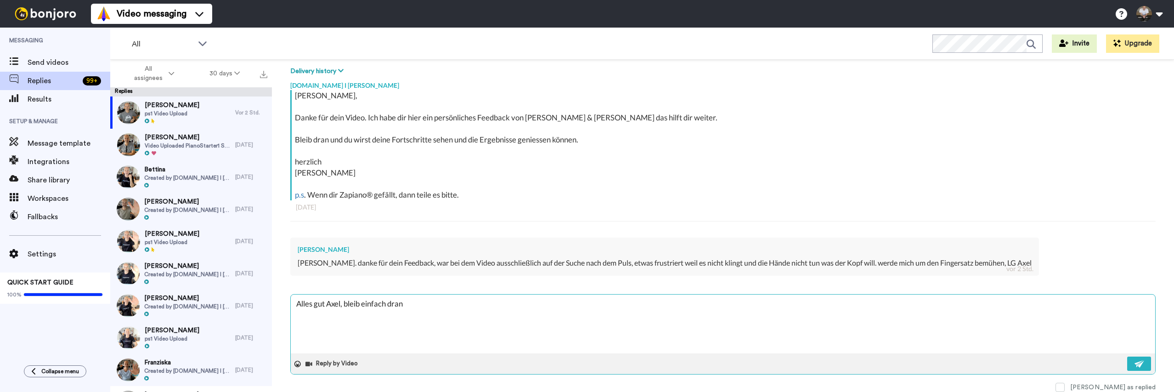
type textarea "Alles gut Axel, bleib einfach dran u"
type textarea "x"
type textarea "Alles gut Axel, bleib einfach dran un"
type textarea "x"
type textarea "Alles gut Axel, bleib einfach dran und"
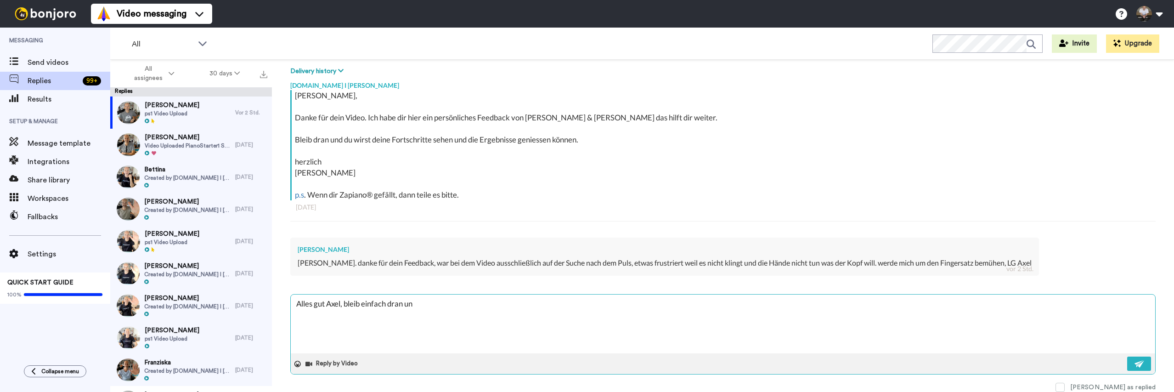
type textarea "x"
type textarea "Alles gut Axel, bleib einfach dran und"
type textarea "x"
type textarea "Alles gut Axel, bleib einfach dran und h"
type textarea "x"
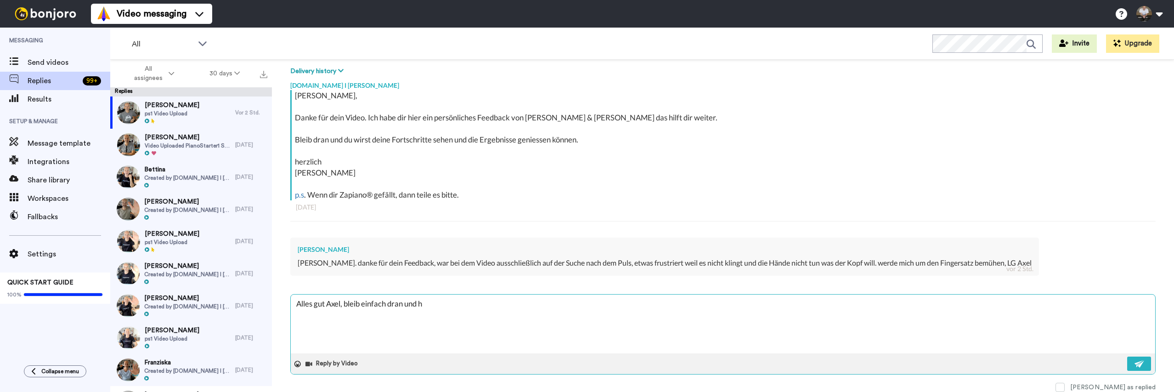
type textarea "Alles gut Axel, bleib einfach dran und ha"
type textarea "x"
type textarea "Alles gut Axel, bleib einfach dran und hab"
type textarea "x"
type textarea "Alles gut Axel, bleib einfach dran und hab"
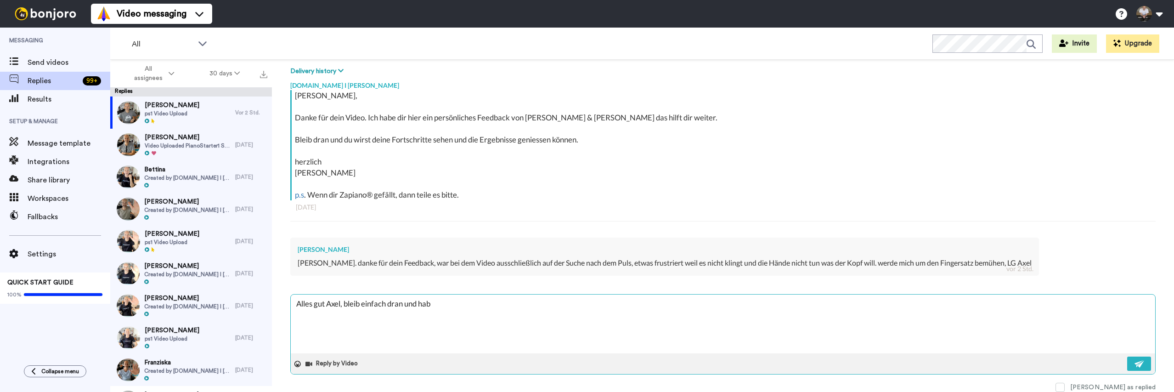
type textarea "x"
type textarea "Alles gut Axel, bleib einfach dran und hab e"
type textarea "x"
type textarea "Alles gut Axel, bleib einfach dran und hab et"
type textarea "x"
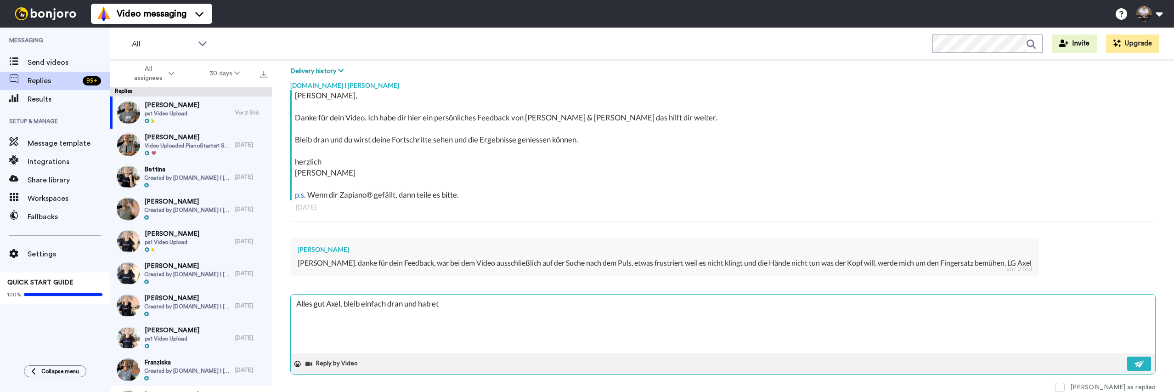
type textarea "Alles gut Axel, bleib einfach dran und hab etw"
type textarea "x"
type textarea "Alles gut Axel, bleib einfach dran und hab etwa"
type textarea "x"
type textarea "Alles gut Axel, bleib einfach dran und hab etwas"
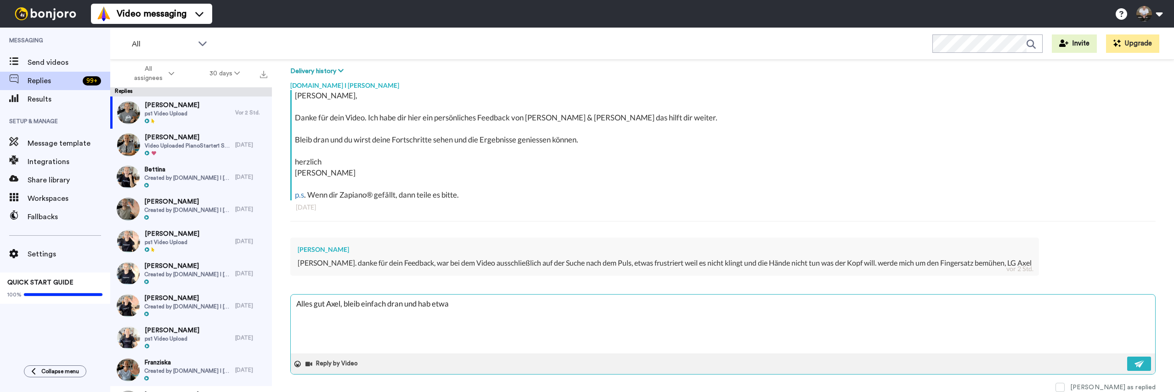
type textarea "x"
type textarea "Alles gut Axel, bleib einfach dran und hab etwas"
type textarea "x"
type textarea "Alles gut Axel, bleib einfach dran und hab etwas G"
type textarea "x"
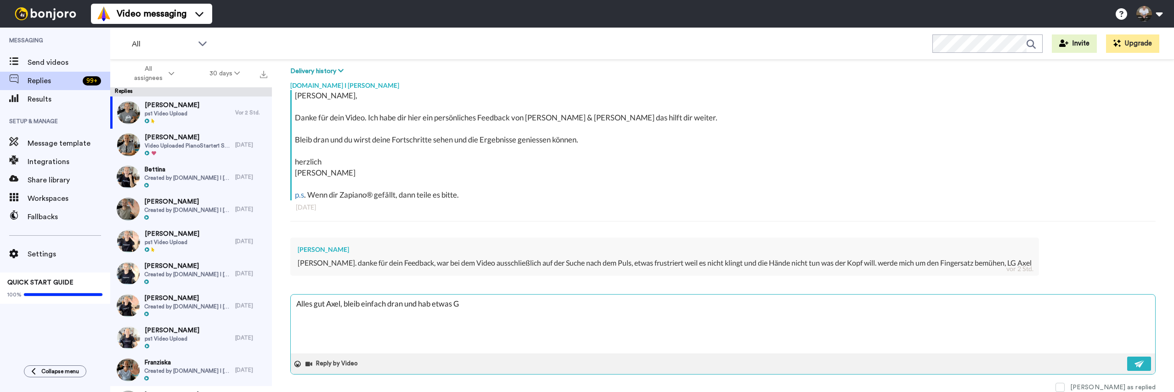
type textarea "Alles gut Axel, bleib einfach dran und hab etwas Ge"
type textarea "x"
type textarea "Alles gut Axel, bleib einfach dran und hab etwas Ged"
type textarea "x"
type textarea "Alles gut Axel, bleib einfach dran und hab etwas Gedu"
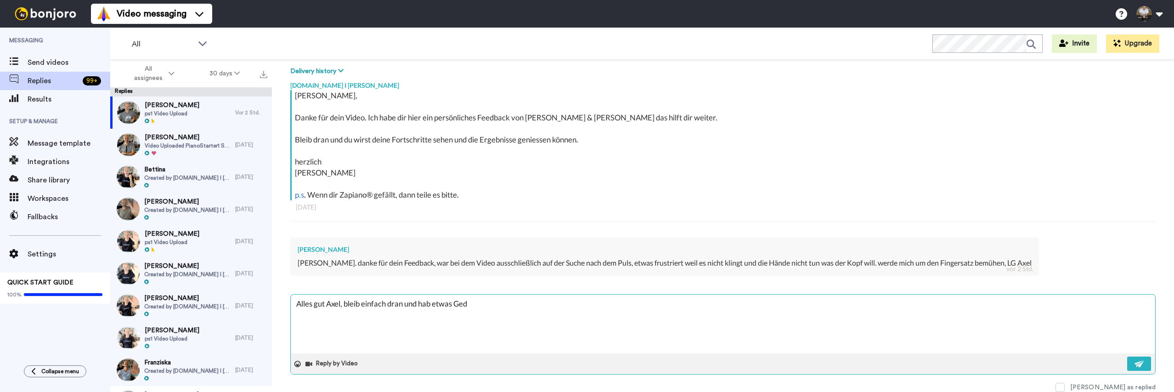
type textarea "x"
type textarea "Alles gut Axel, bleib einfach dran und hab etwas Gedul"
type textarea "x"
type textarea "Alles gut Axel, bleib einfach dran und hab etwas Geduld"
type textarea "x"
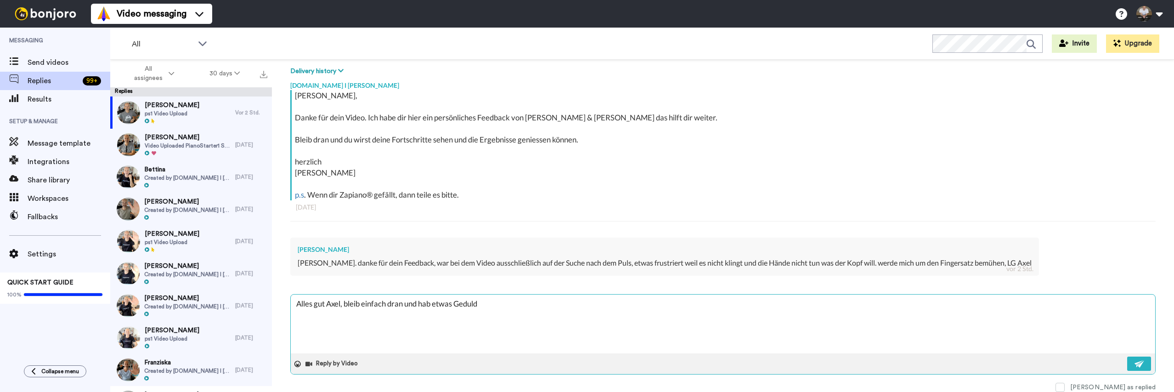
type textarea "Alles gut Axel, bleib einfach dran und hab etwas Geduld"
type textarea "x"
type textarea "Alles gut Axel, bleib einfach dran und hab etwas Geduld m"
type textarea "x"
type textarea "Alles gut Axel, bleib einfach dran und hab etwas Geduld mi"
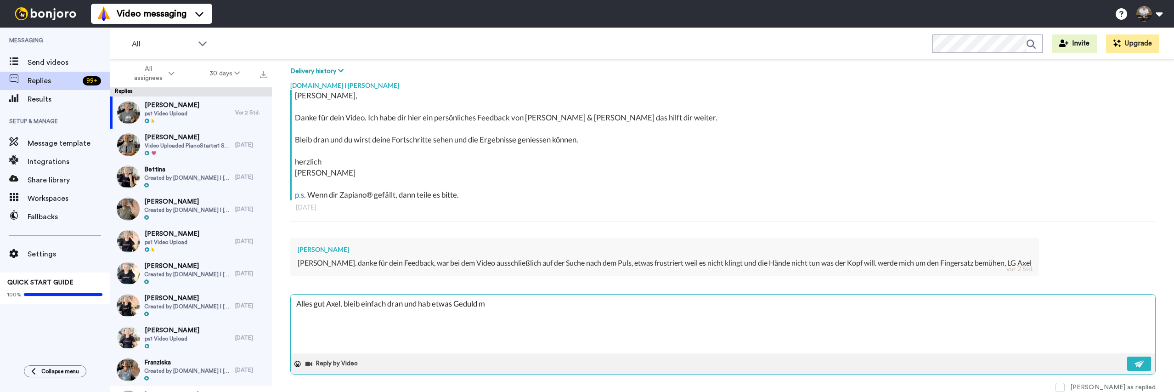
type textarea "x"
type textarea "Alles gut Axel, bleib einfach dran und hab etwas Geduld mit"
type textarea "x"
type textarea "Alles gut Axel, bleib einfach dran und hab etwas Geduld mit d"
type textarea "x"
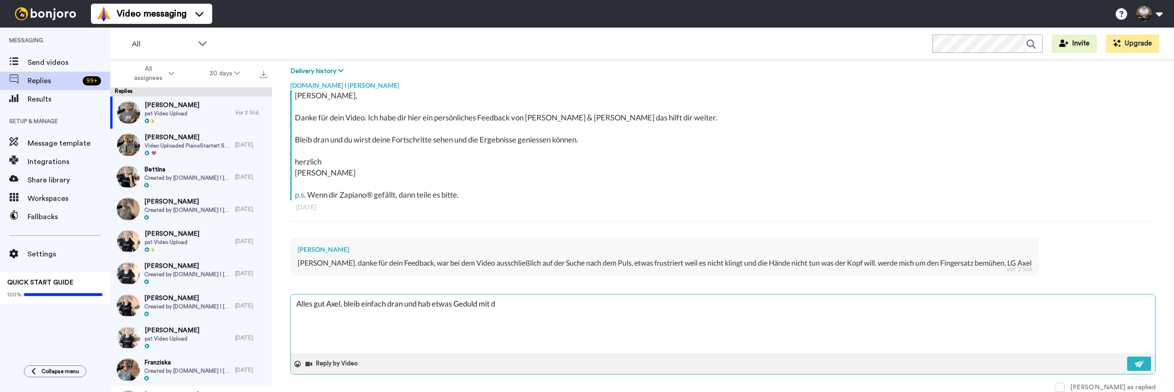
type textarea "Alles gut Axel, bleib einfach dran und hab etwas Geduld mit di"
type textarea "x"
type textarea "Alles gut Axel, bleib einfach dran und hab etwas Geduld mit dir"
type textarea "x"
type textarea "Alles gut Axel, bleib einfach dran und hab etwas Geduld mit dir."
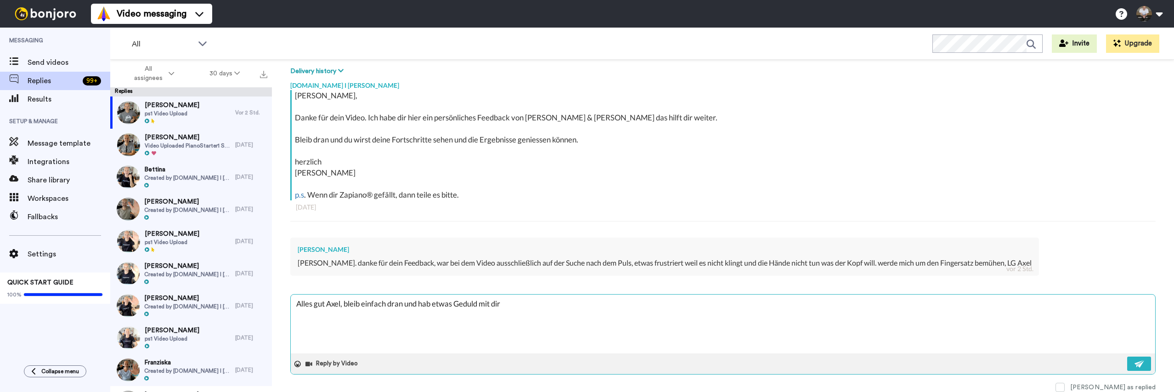
type textarea "x"
type textarea "Alles gut Axel, bleib einfach dran und hab etwas Geduld mit dir."
type textarea "x"
type textarea "Alles gut Axel, bleib einfach dran und hab etwas Geduld mit dir. h"
type textarea "x"
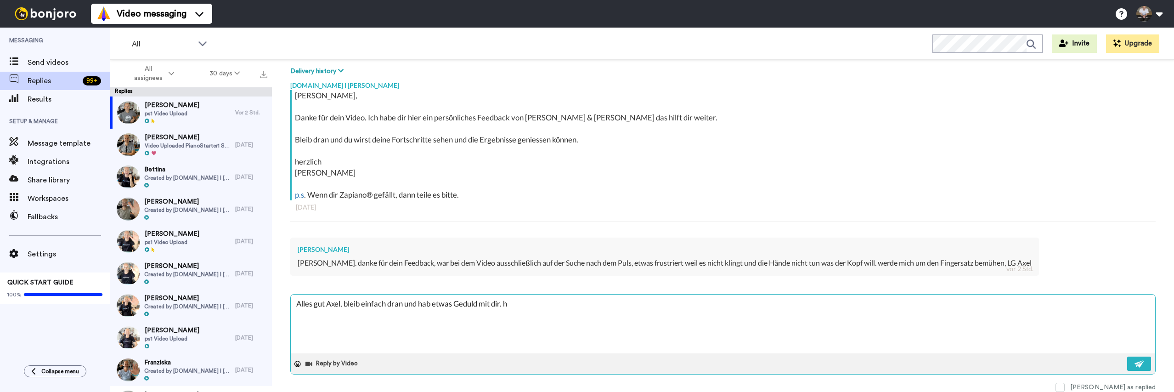
type textarea "Alles gut Axel, bleib einfach dran und hab etwas Geduld mit dir. he"
type textarea "x"
type textarea "Alles gut Axel, bleib einfach dran und hab etwas Geduld mit dir. her"
type textarea "x"
type textarea "Alles gut Axel, bleib einfach dran und hab etwas Geduld mit dir. herz"
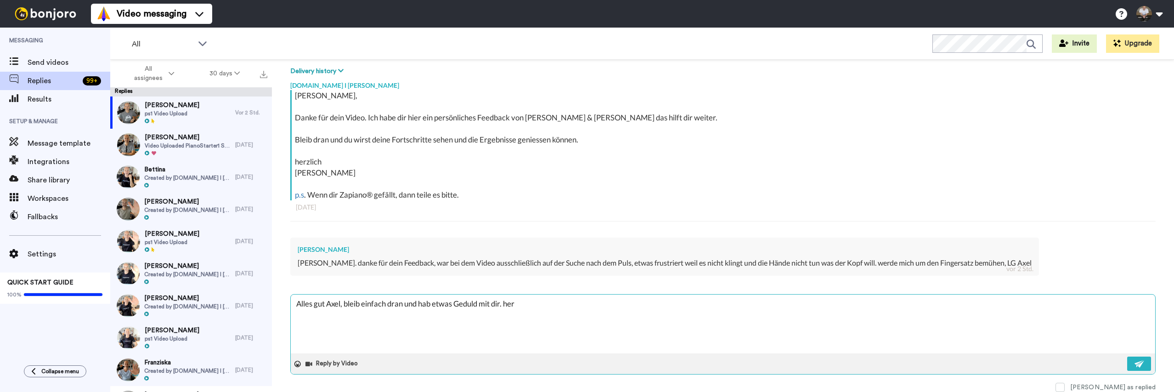
type textarea "x"
type textarea "Alles gut Axel, bleib einfach dran und hab etwas Geduld mit dir. herzl"
type textarea "x"
type textarea "Alles gut Axel, bleib einfach dran und hab etwas Geduld mit dir. [GEOGRAPHIC_DA…"
type textarea "x"
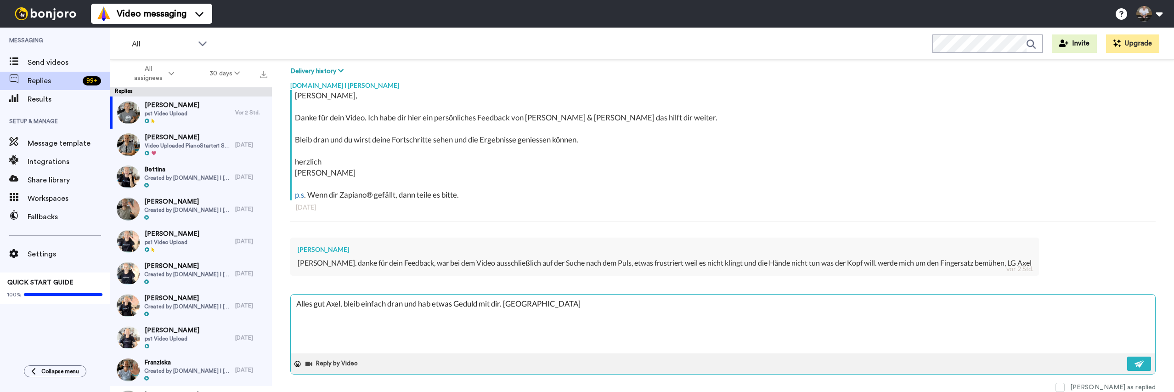
type textarea "Alles gut Axel, bleib einfach dran und hab etwas Geduld mit dir. herzlic"
type textarea "x"
type textarea "Alles gut Axel, bleib einfach dran und hab etwas Geduld mit dir. herzlich"
type textarea "x"
type textarea "Alles gut Axel, bleib einfach dran und hab etwas Geduld mit dir. herzlich,"
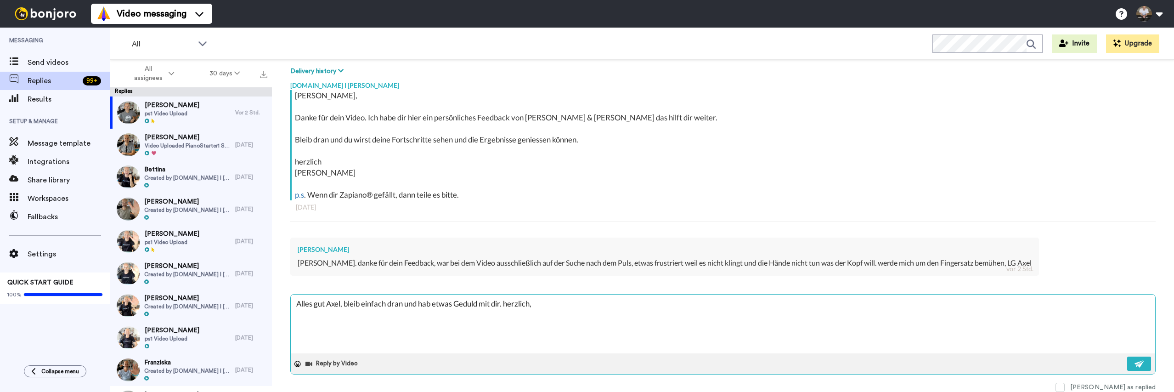
type textarea "x"
type textarea "Alles gut Axel, bleib einfach dran und hab etwas Geduld mit dir. herzlich, s"
type textarea "x"
type textarea "Alles gut Axel, bleib einfach dran und hab etwas Geduld mit dir. herzlich, sv"
type textarea "x"
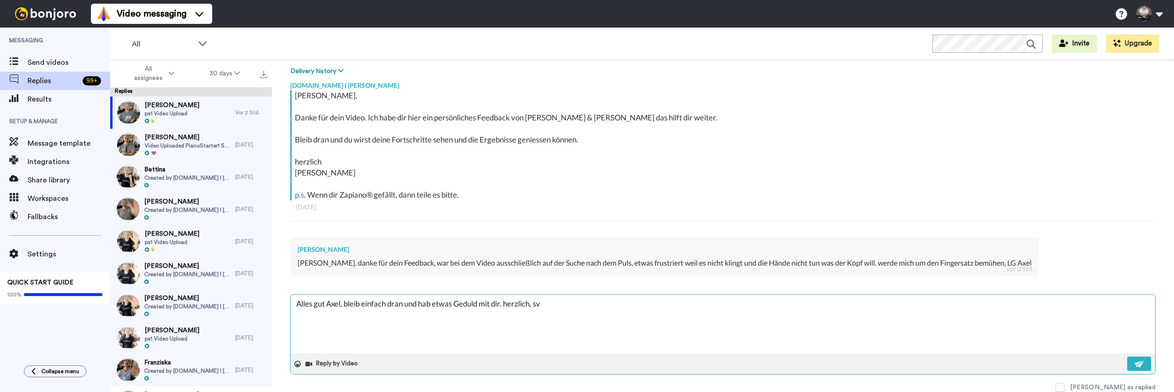
type textarea "Alles gut Axel, bleib einfach dran und hab etwas Geduld mit dir. herzlich, sve"
type textarea "x"
type textarea "Alles gut Axel, bleib einfach dran und hab etwas Geduld mit dir. [PERSON_NAME]"
type textarea "x"
type textarea "Alles gut Axel, bleib einfach dran und hab etwas Geduld mit dir. [PERSON_NAME]"
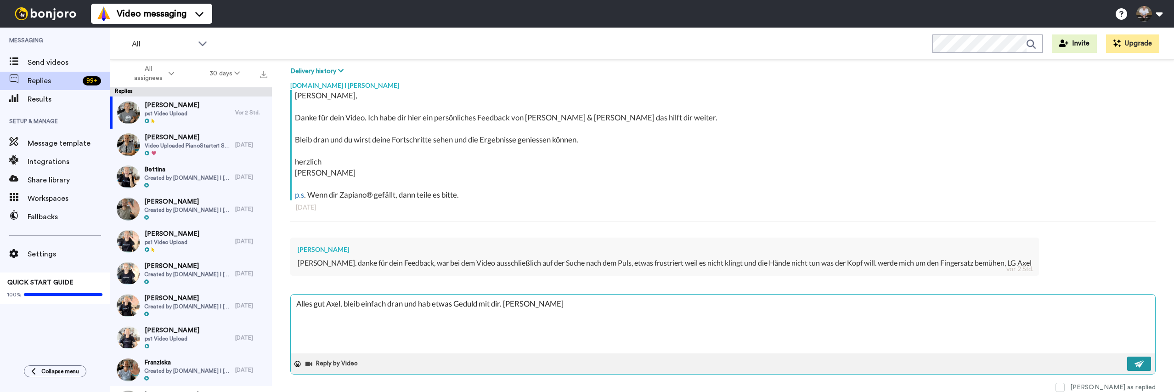
click at [1137, 359] on button at bounding box center [1139, 363] width 24 height 14
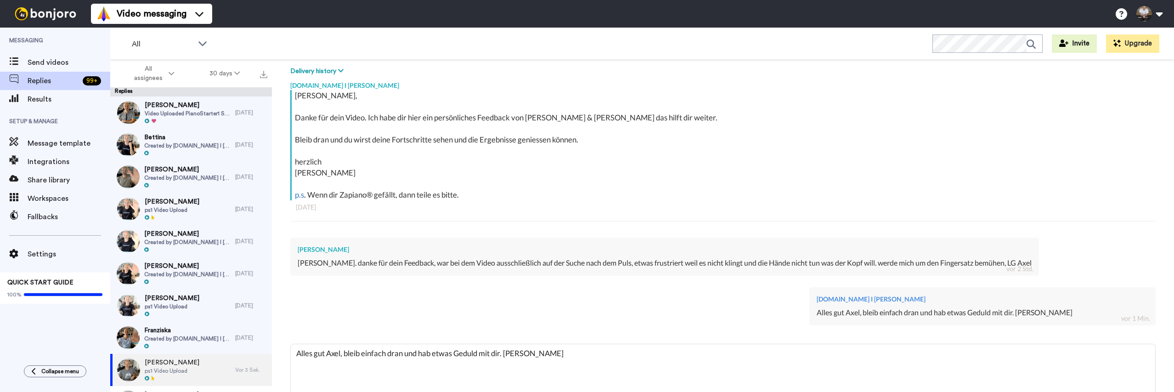
type textarea "x"
